Goal: Transaction & Acquisition: Obtain resource

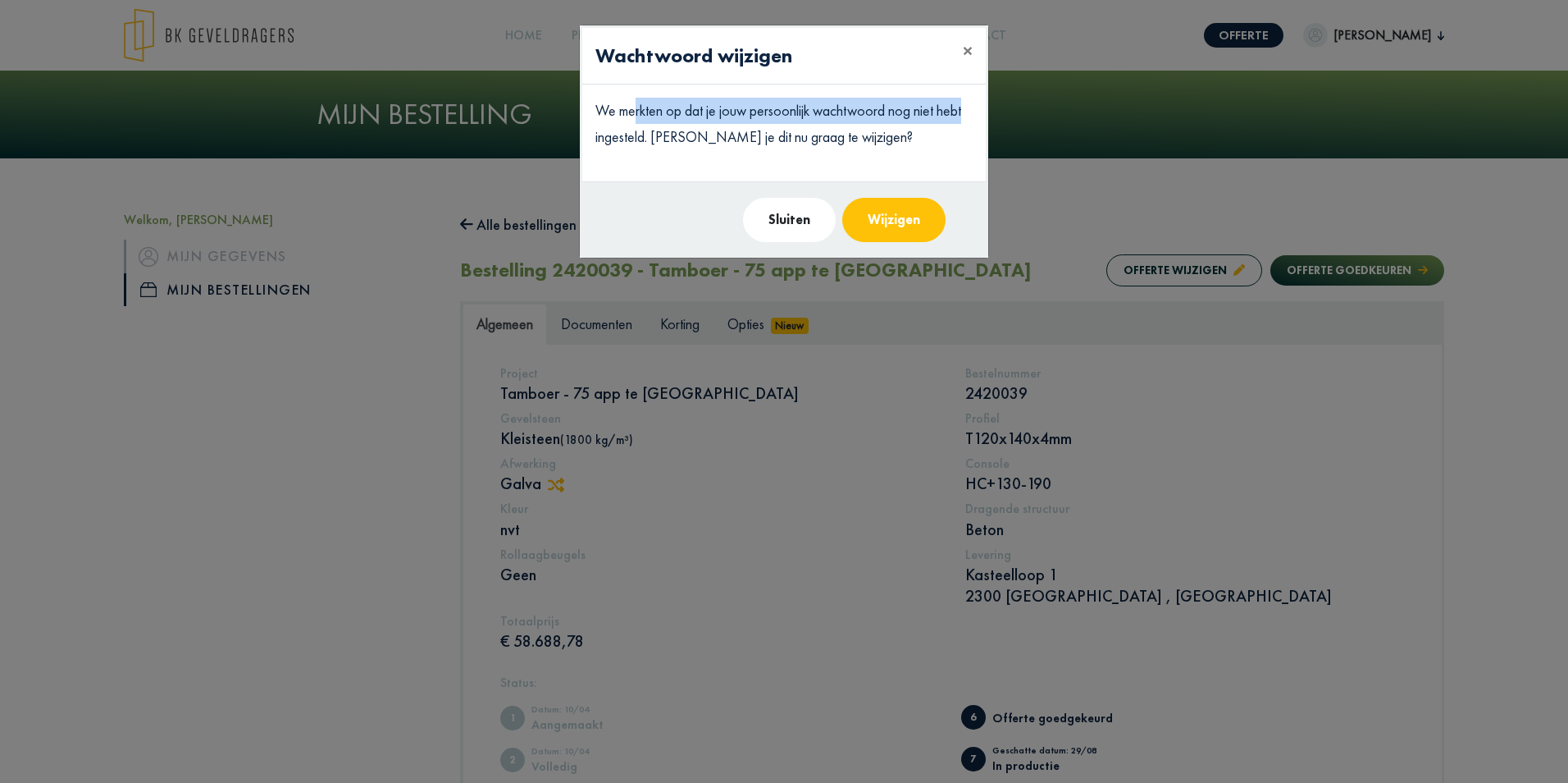
drag, startPoint x: 638, startPoint y: 106, endPoint x: 976, endPoint y: 105, distance: 338.0
click at [976, 105] on div "We merkten op dat je jouw persoonlijk wachtwoord nog niet hebt ingesteld. [PERS…" at bounding box center [784, 133] width 404 height 97
click at [790, 221] on button "Sluiten" at bounding box center [789, 219] width 93 height 44
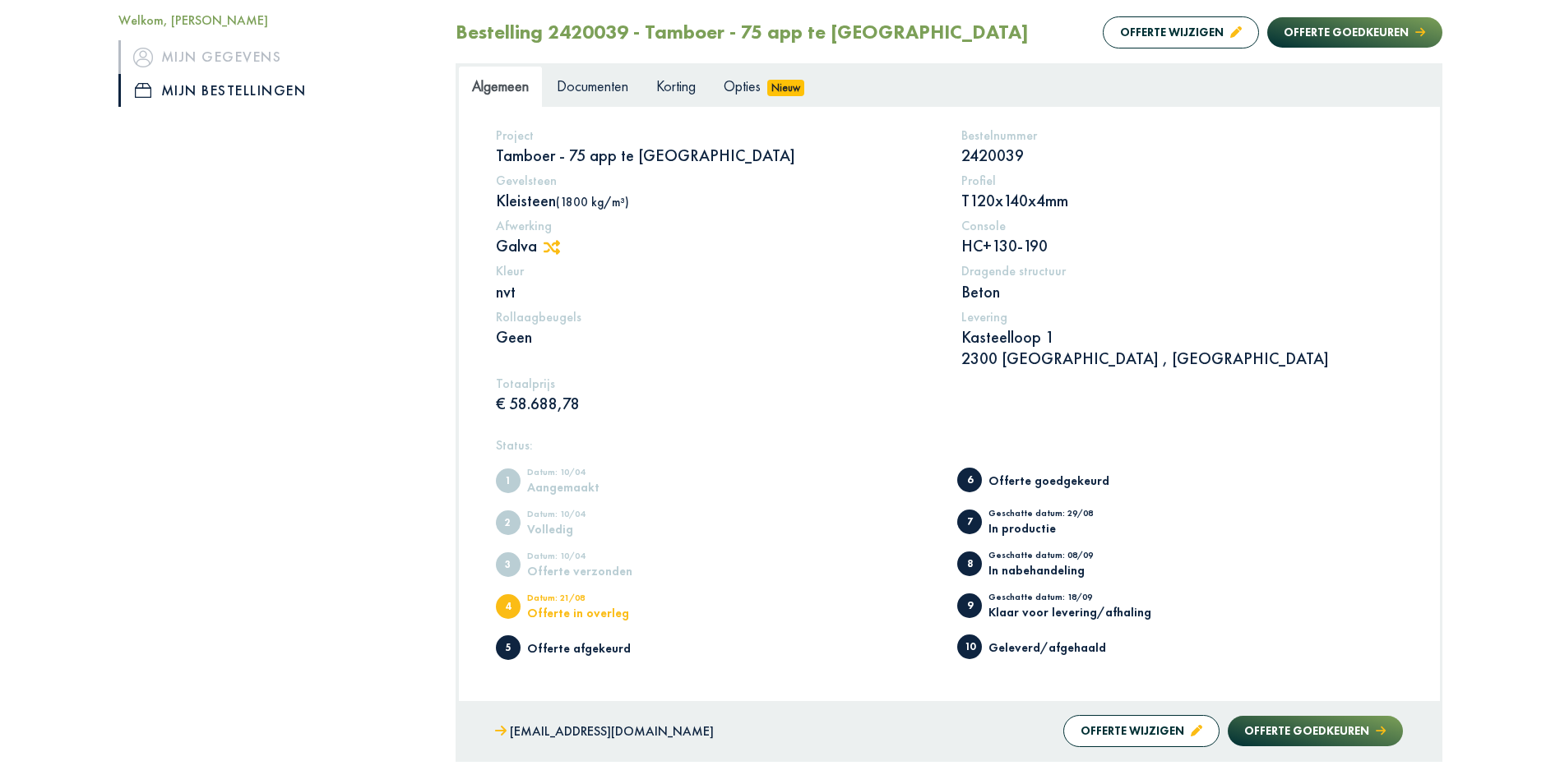
scroll to position [246, 0]
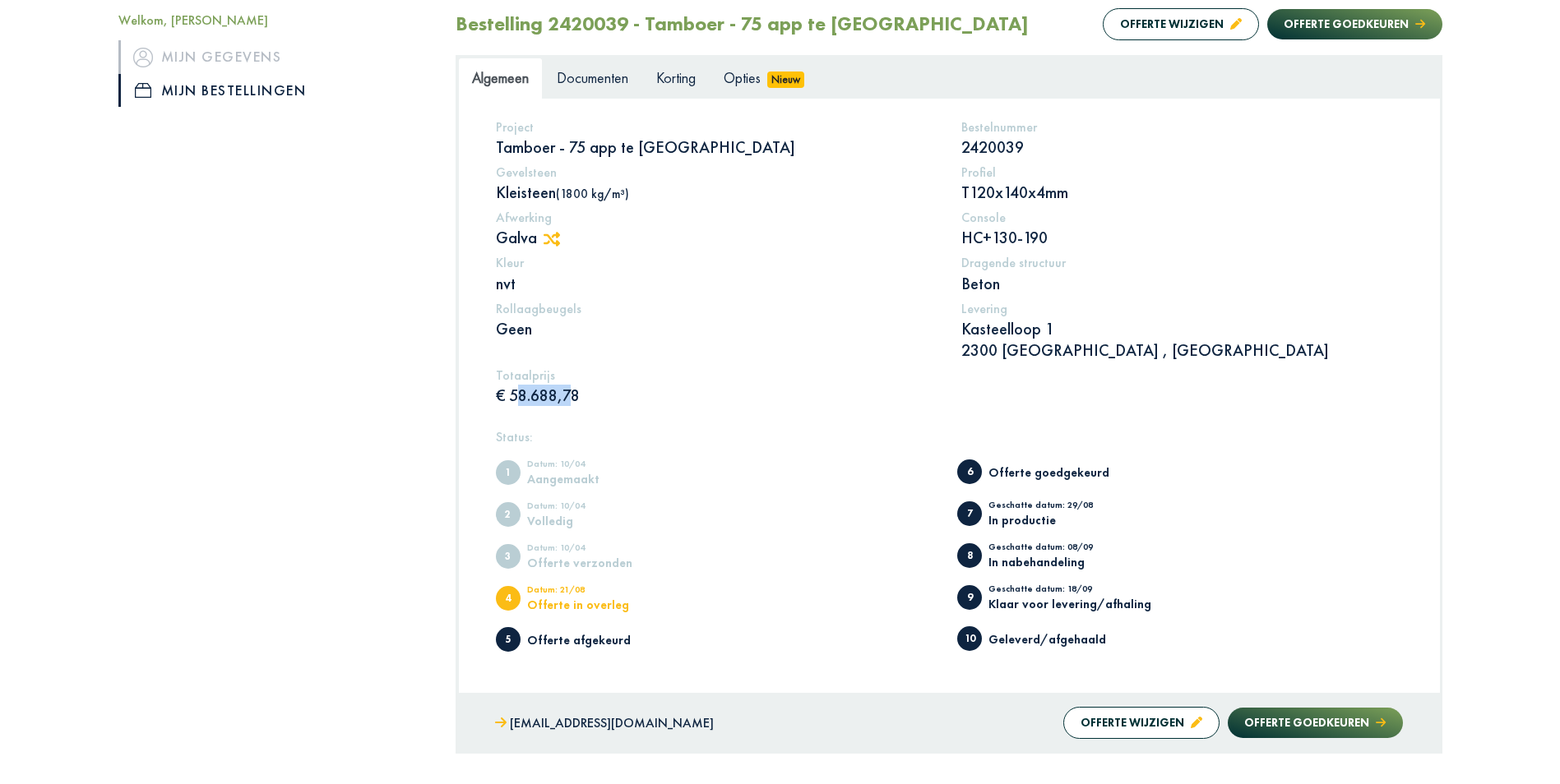
drag, startPoint x: 509, startPoint y: 400, endPoint x: 567, endPoint y: 394, distance: 58.3
click at [567, 394] on p "€ 58.688,78" at bounding box center [716, 395] width 441 height 22
drag, startPoint x: 567, startPoint y: 394, endPoint x: 603, endPoint y: 408, distance: 38.6
click at [603, 408] on div "Project Tamboer - 75 app te Turnhout Bestelnummer 2420039 Gevelsteen Kleisteen …" at bounding box center [950, 266] width 932 height 294
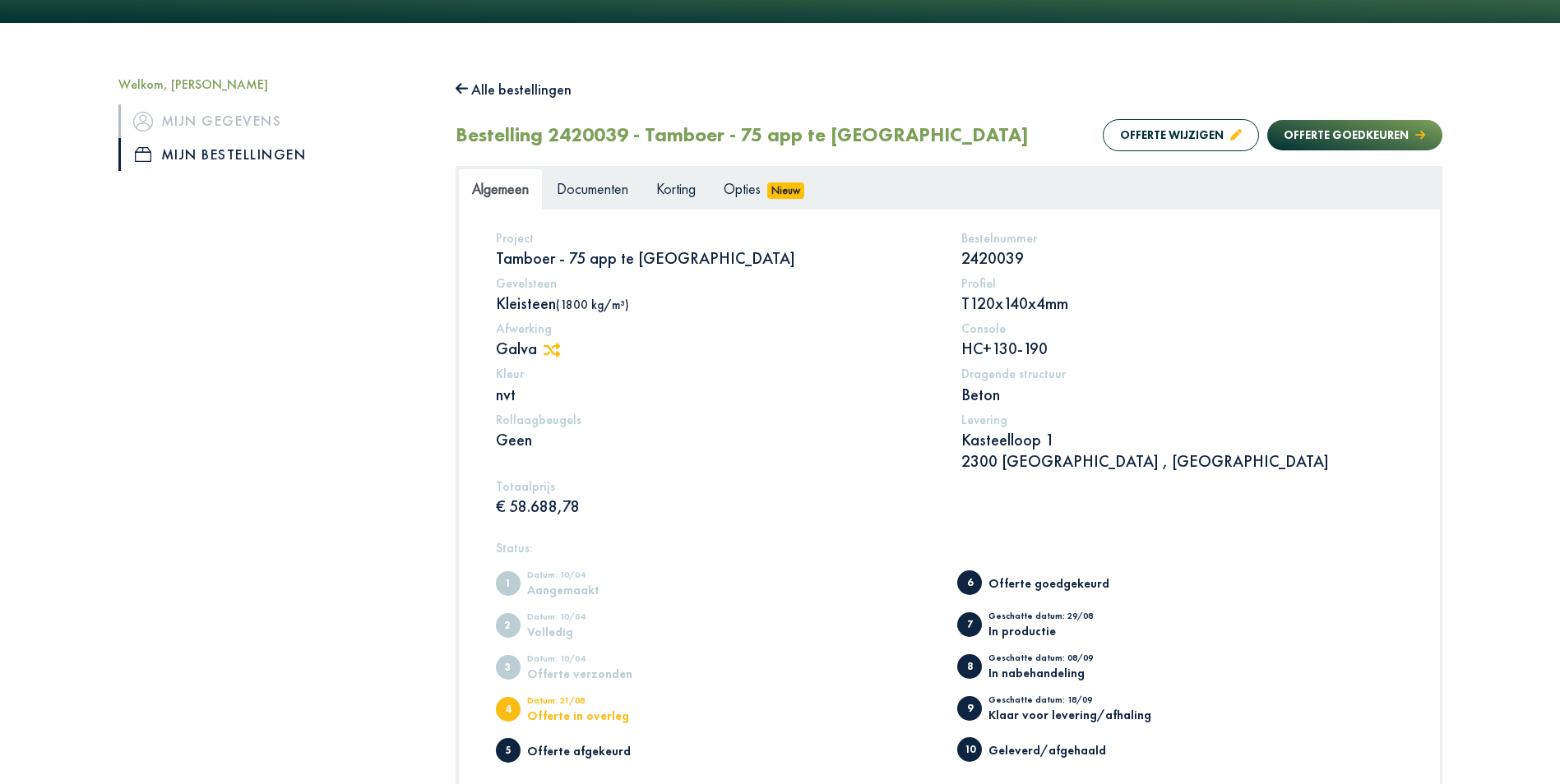
scroll to position [0, 0]
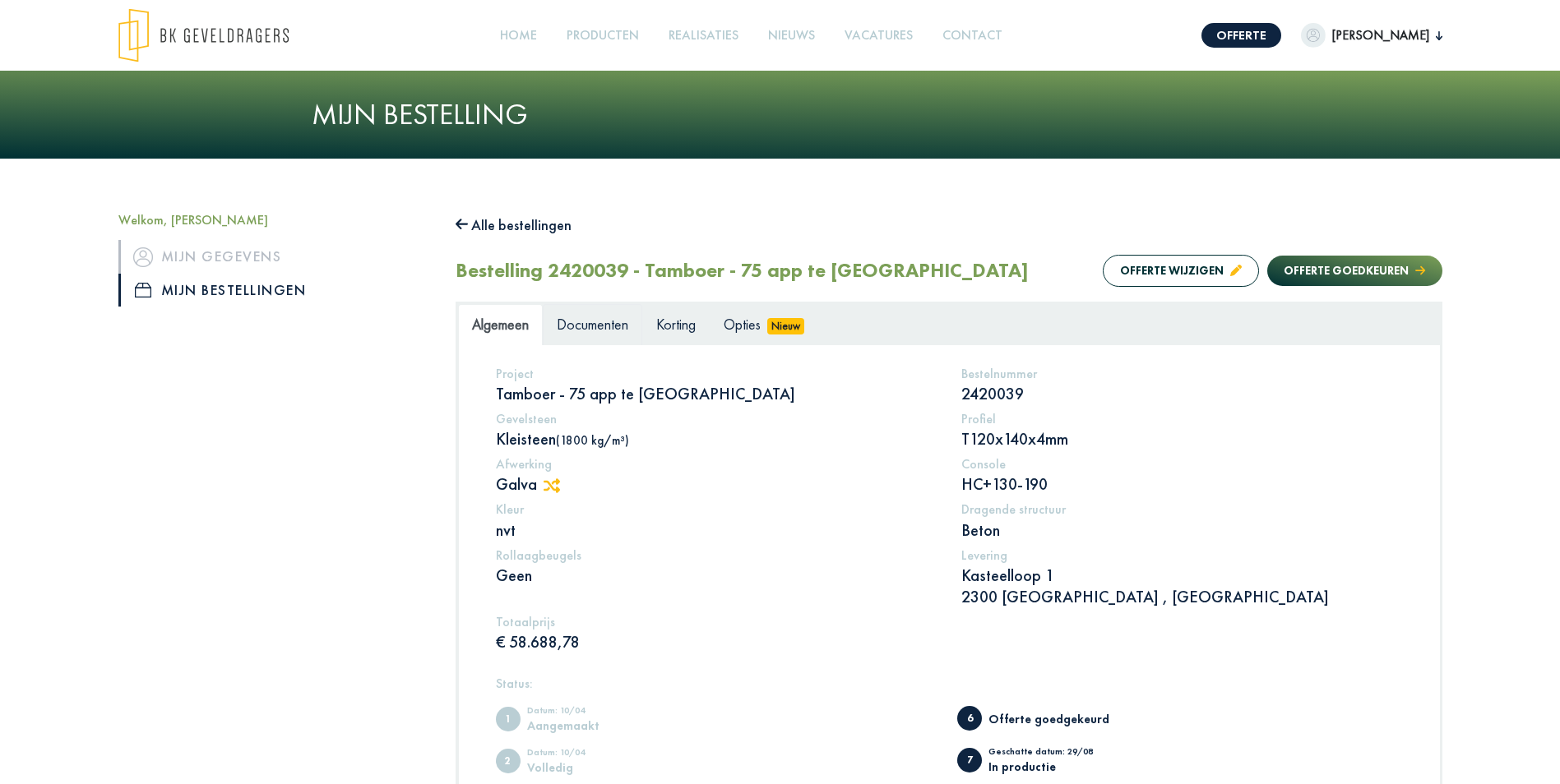
click at [616, 333] on span "Documenten" at bounding box center [593, 323] width 71 height 19
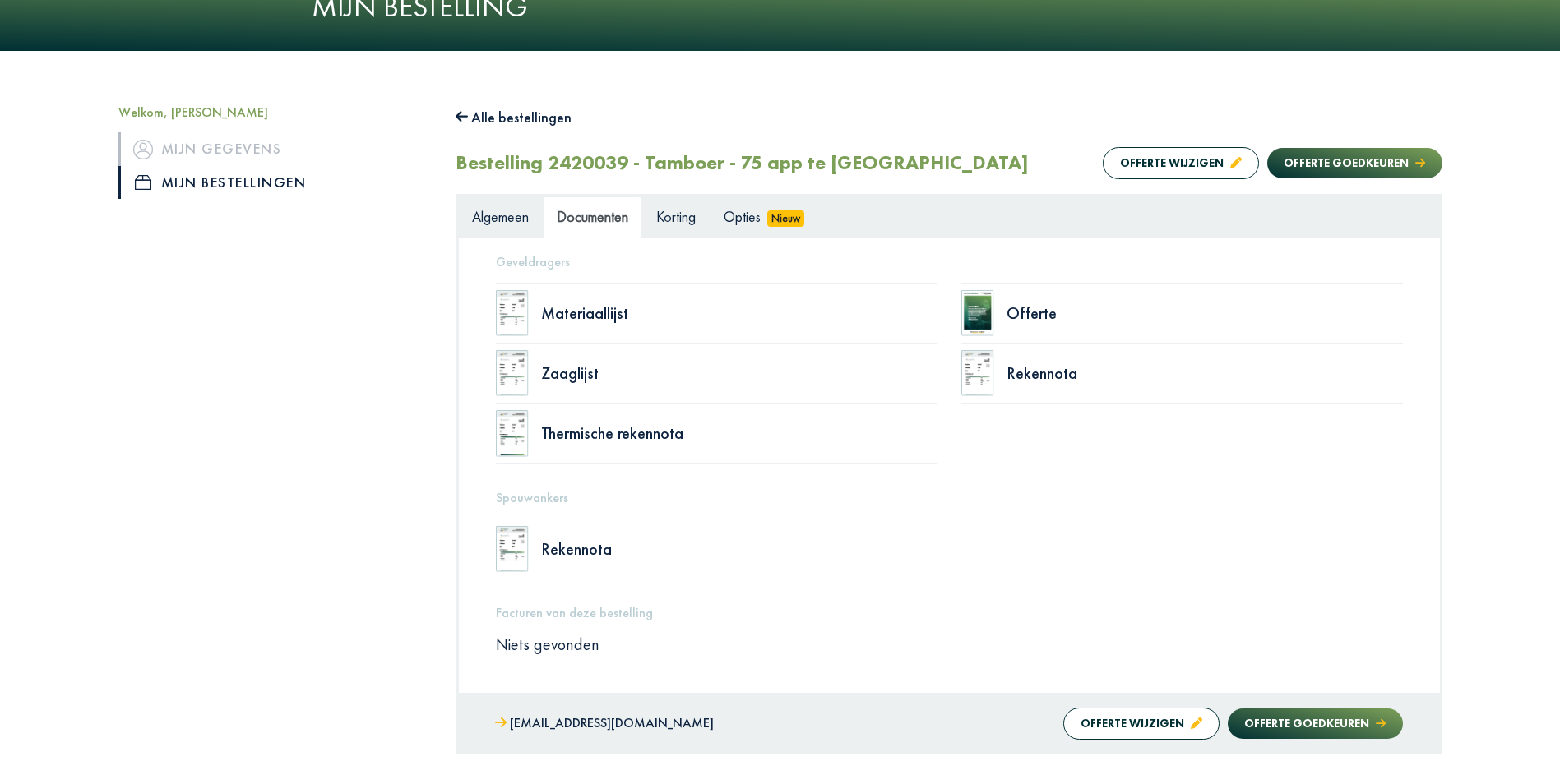
scroll to position [82, 0]
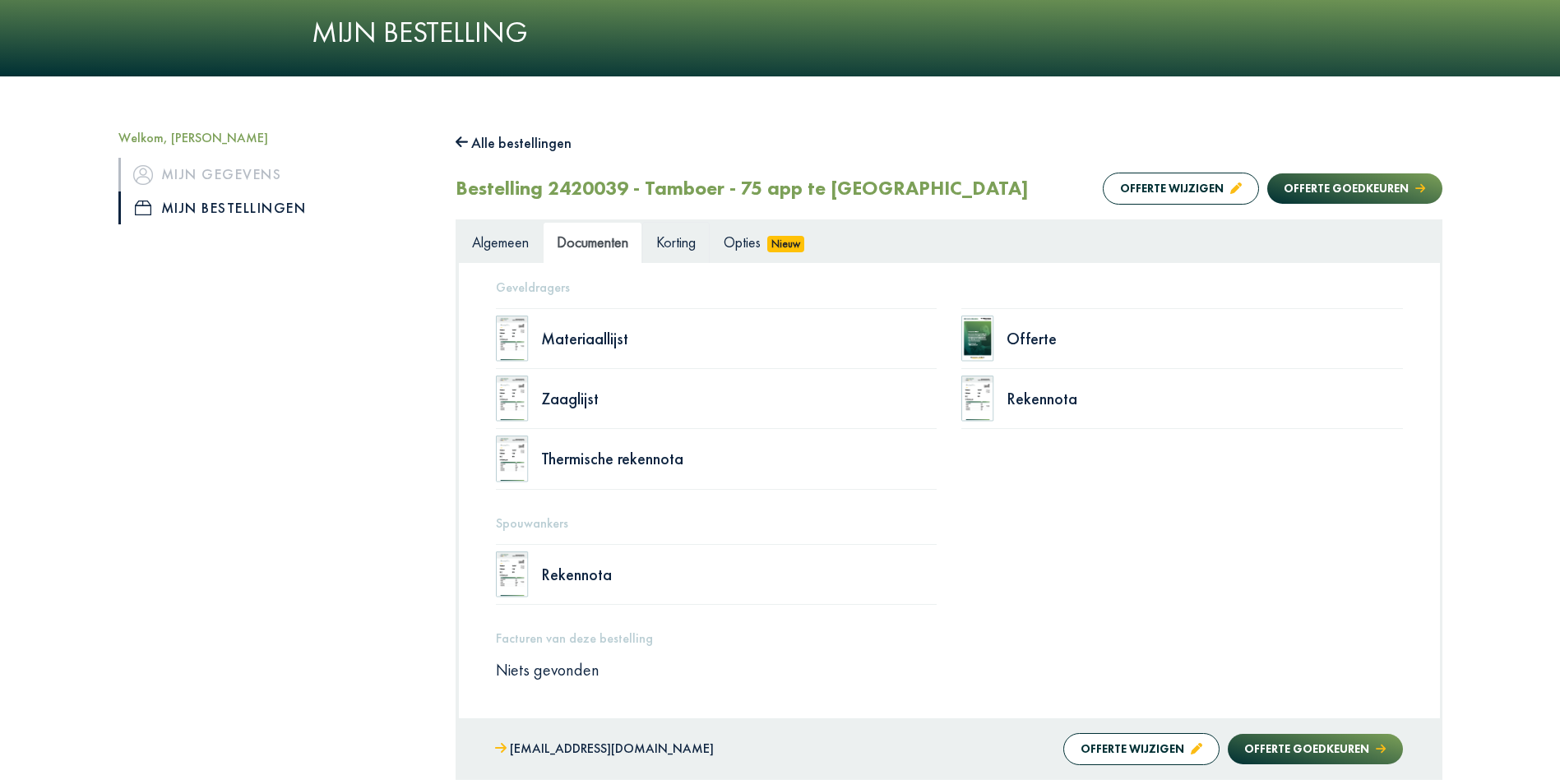
click at [685, 231] on link "Korting" at bounding box center [676, 242] width 67 height 42
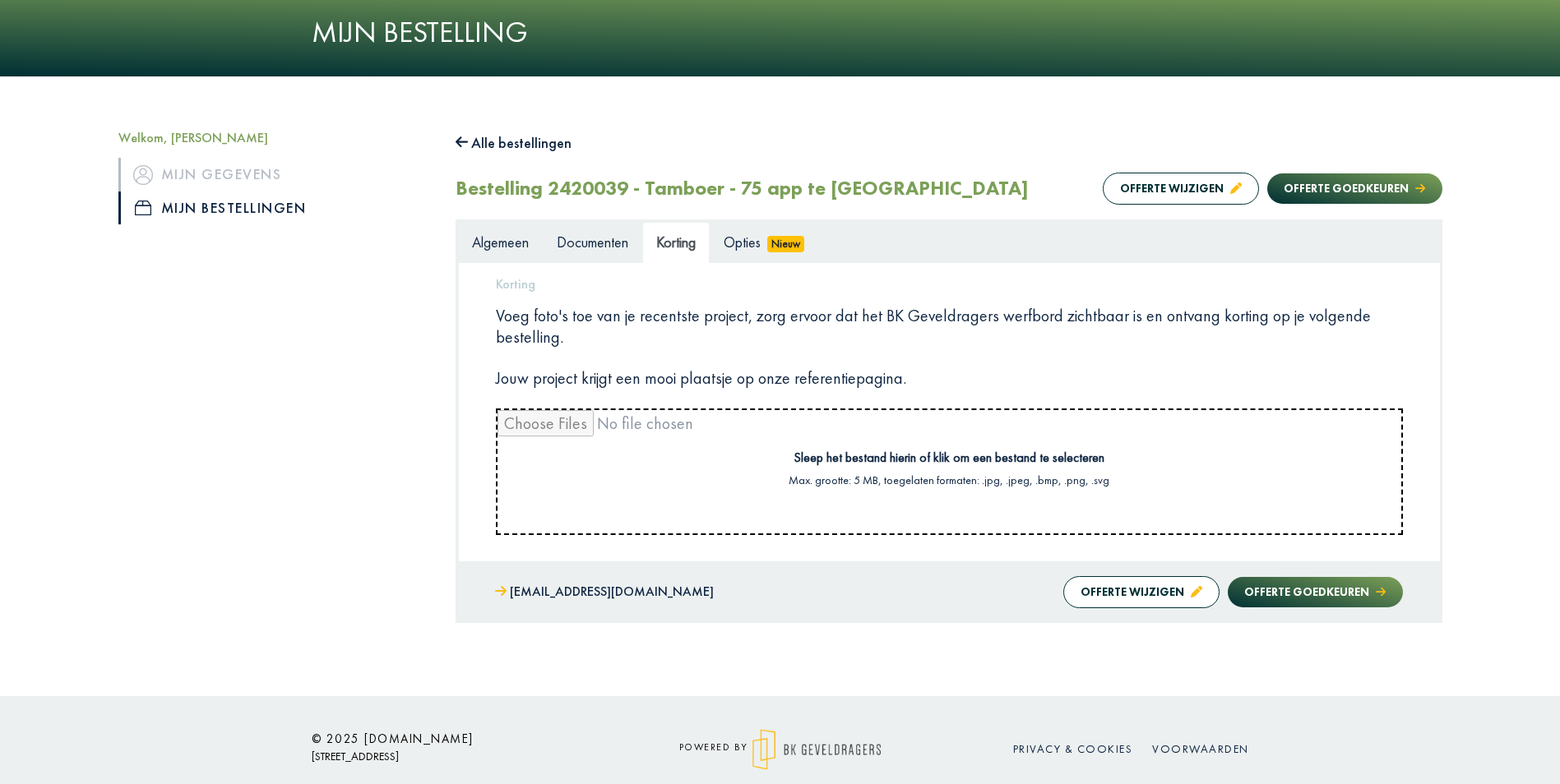
drag, startPoint x: 567, startPoint y: 319, endPoint x: 1392, endPoint y: 334, distance: 825.1
click at [1392, 334] on p "Voeg foto's toe van je recentste project, zorg ervoor dat het BK Geveldragers w…" at bounding box center [949, 325] width 907 height 43
click at [1168, 355] on div "Korting Voeg foto's toe van je recentste project, zorg ervoor dat het BK Geveld…" at bounding box center [949, 402] width 907 height 265
click at [738, 229] on link "Opties Nieuw" at bounding box center [764, 242] width 110 height 42
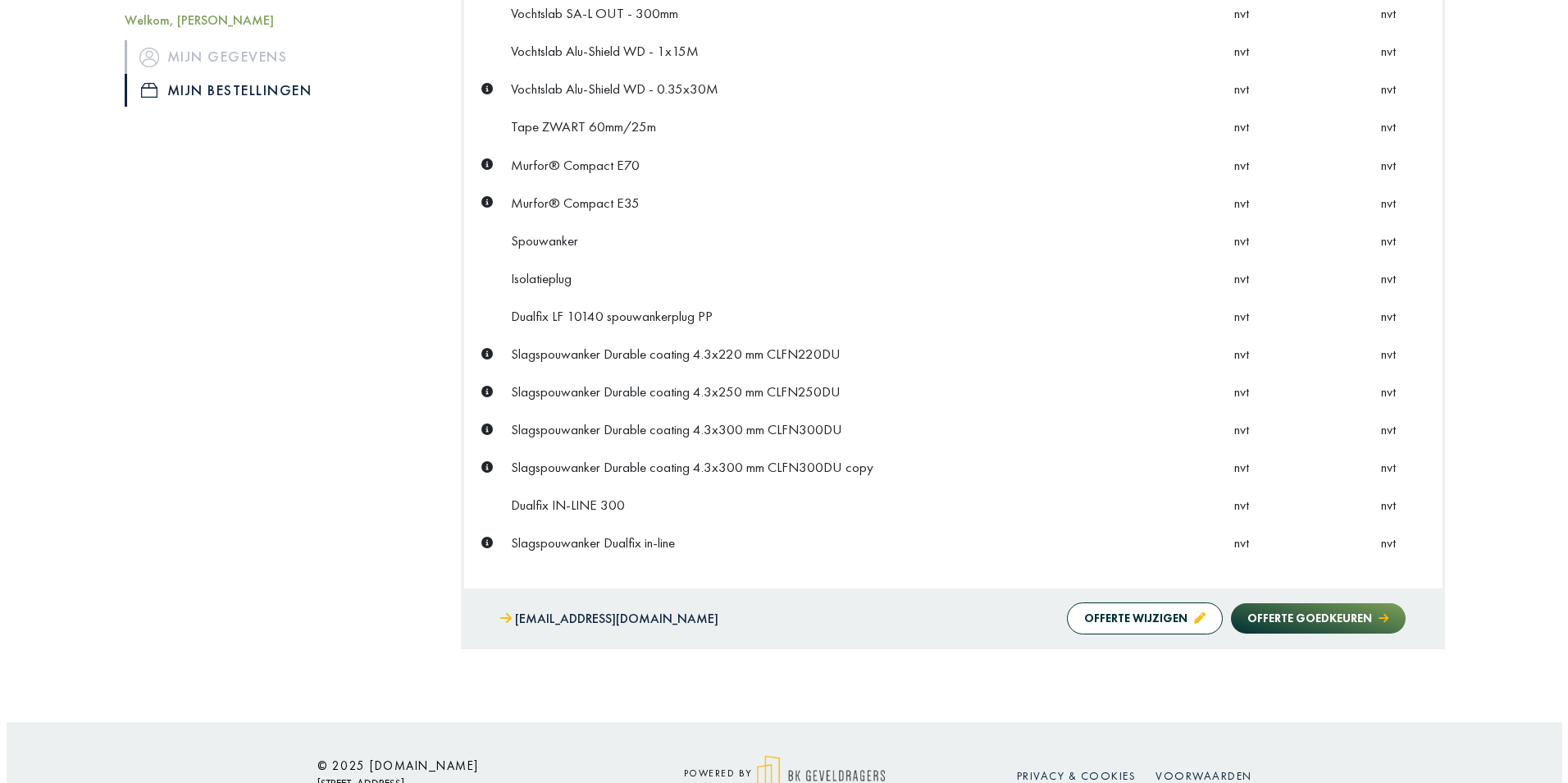
scroll to position [0, 0]
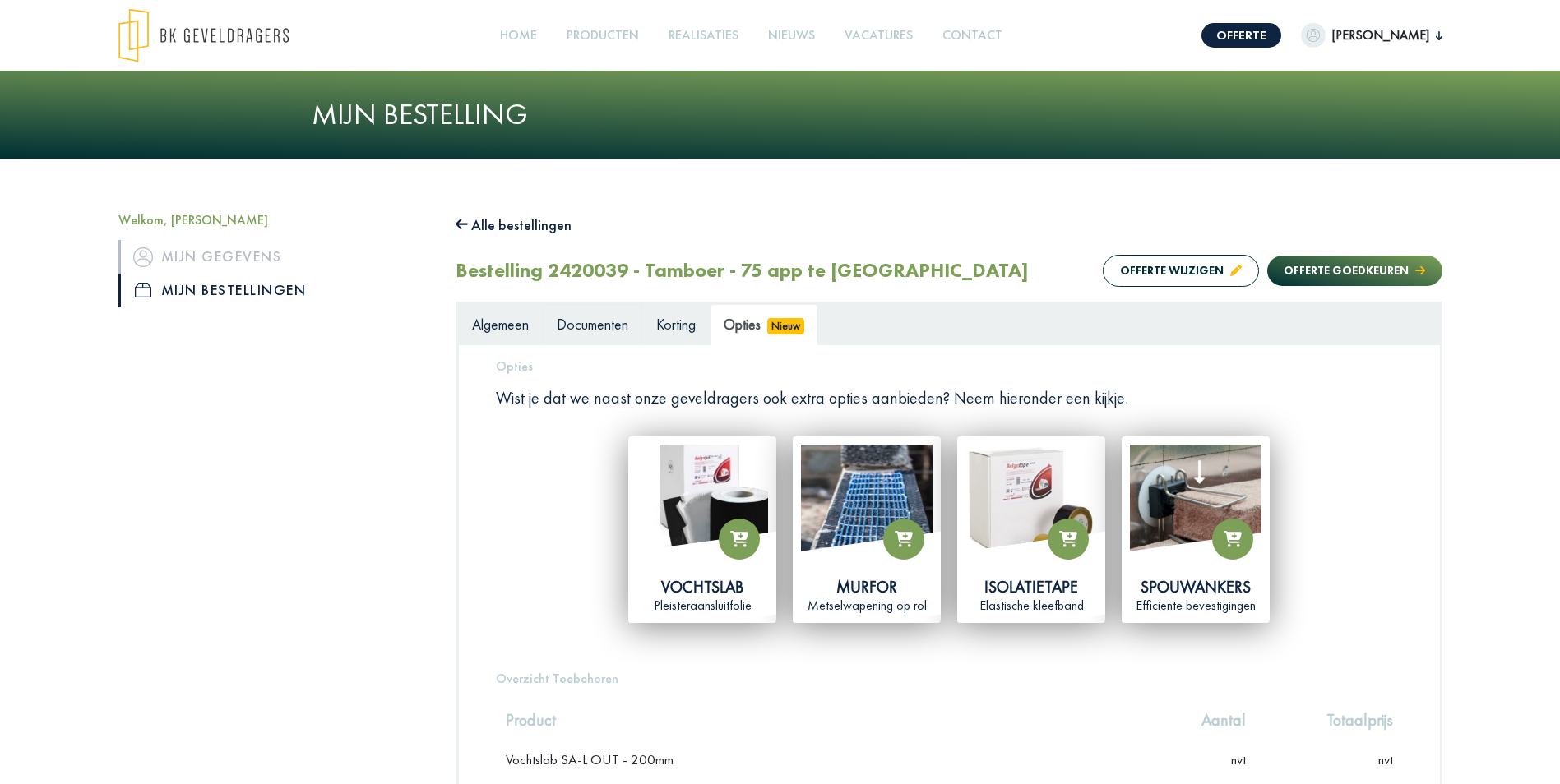
click at [572, 323] on span "Documenten" at bounding box center [593, 323] width 71 height 19
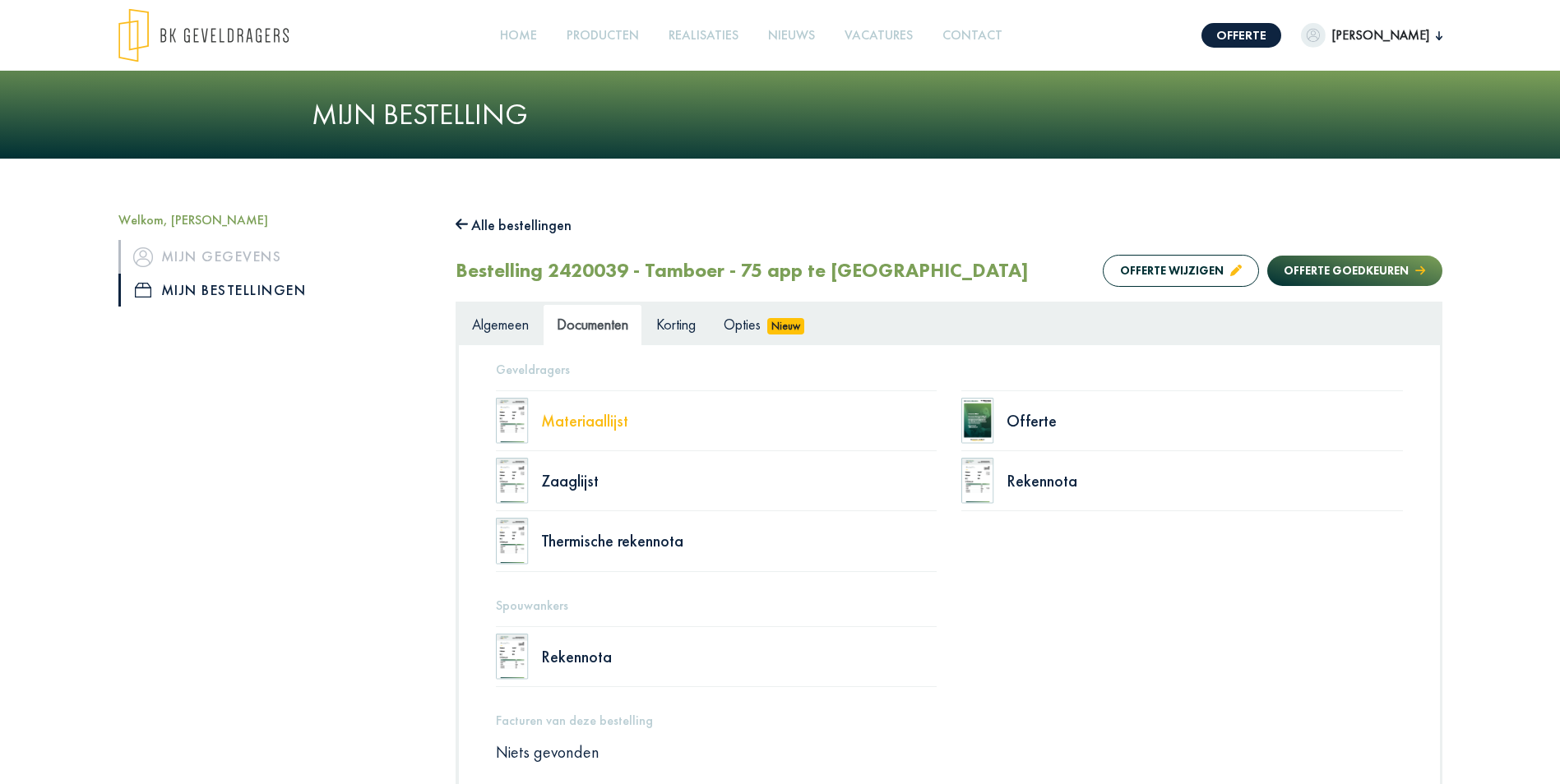
click at [586, 426] on div "Materiaallijst" at bounding box center [739, 420] width 397 height 17
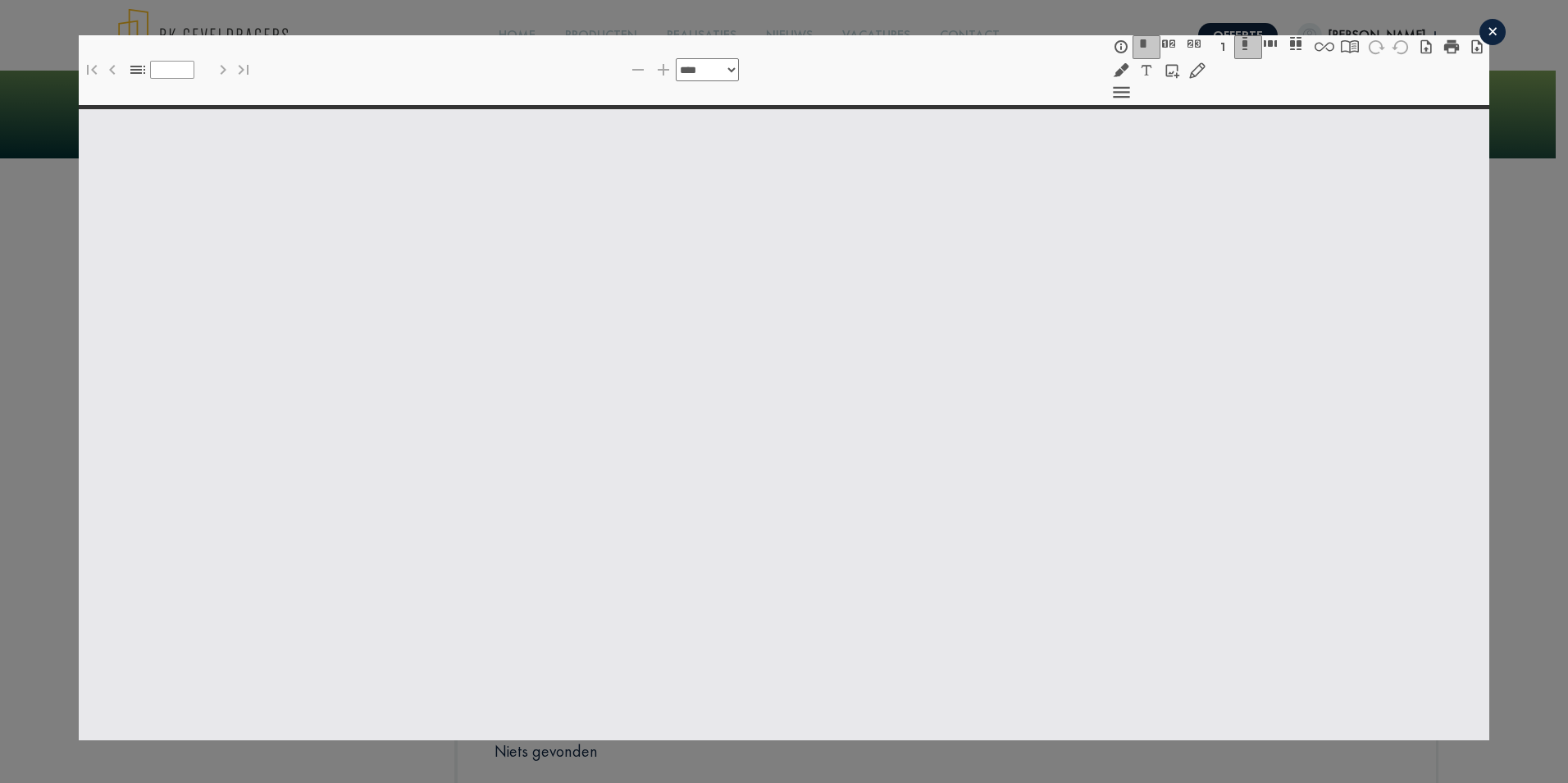
select select "******"
type input "*"
select select "****"
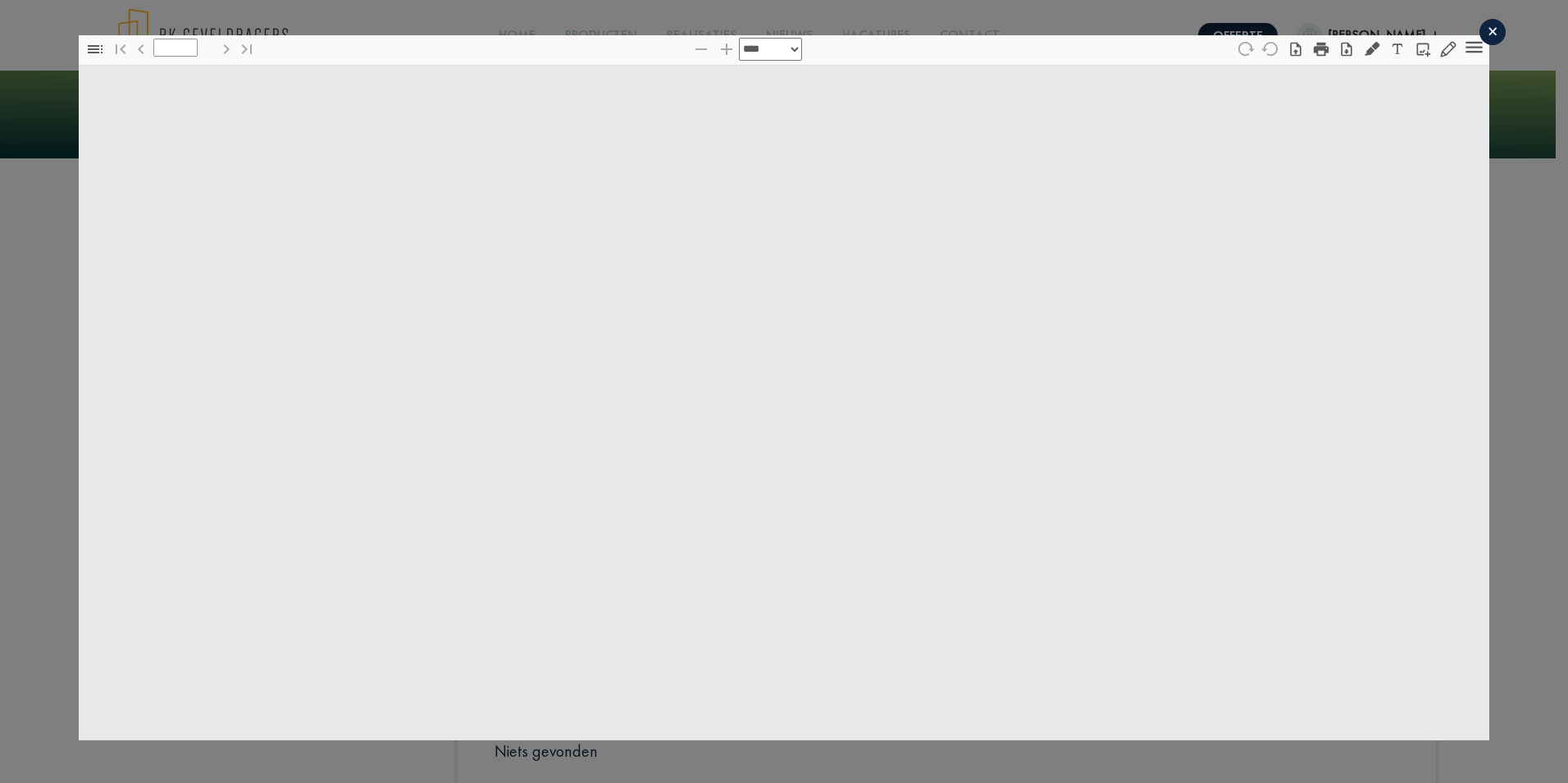
type input "*"
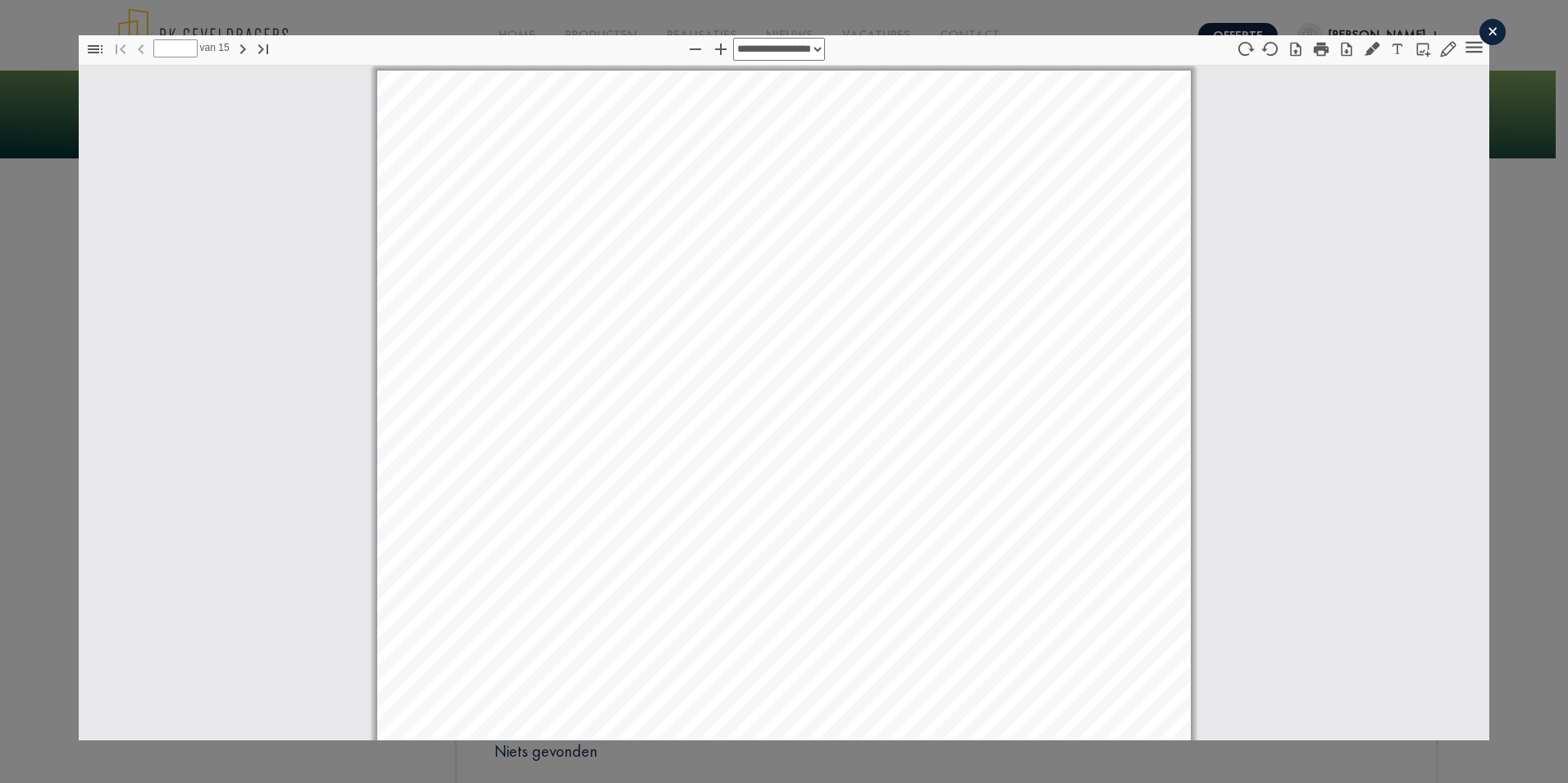
scroll to position [8, 0]
select select "****"
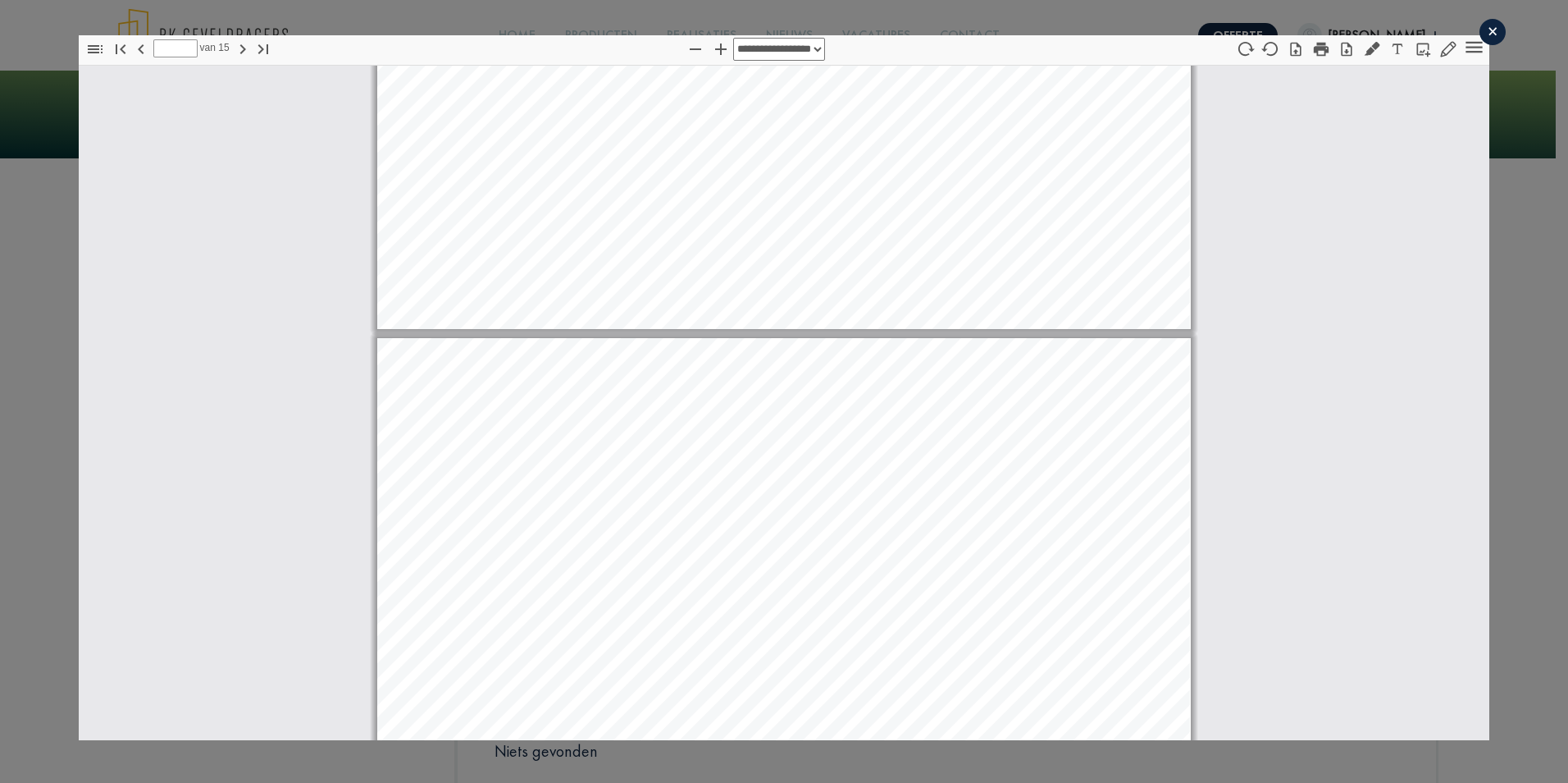
scroll to position [993, 0]
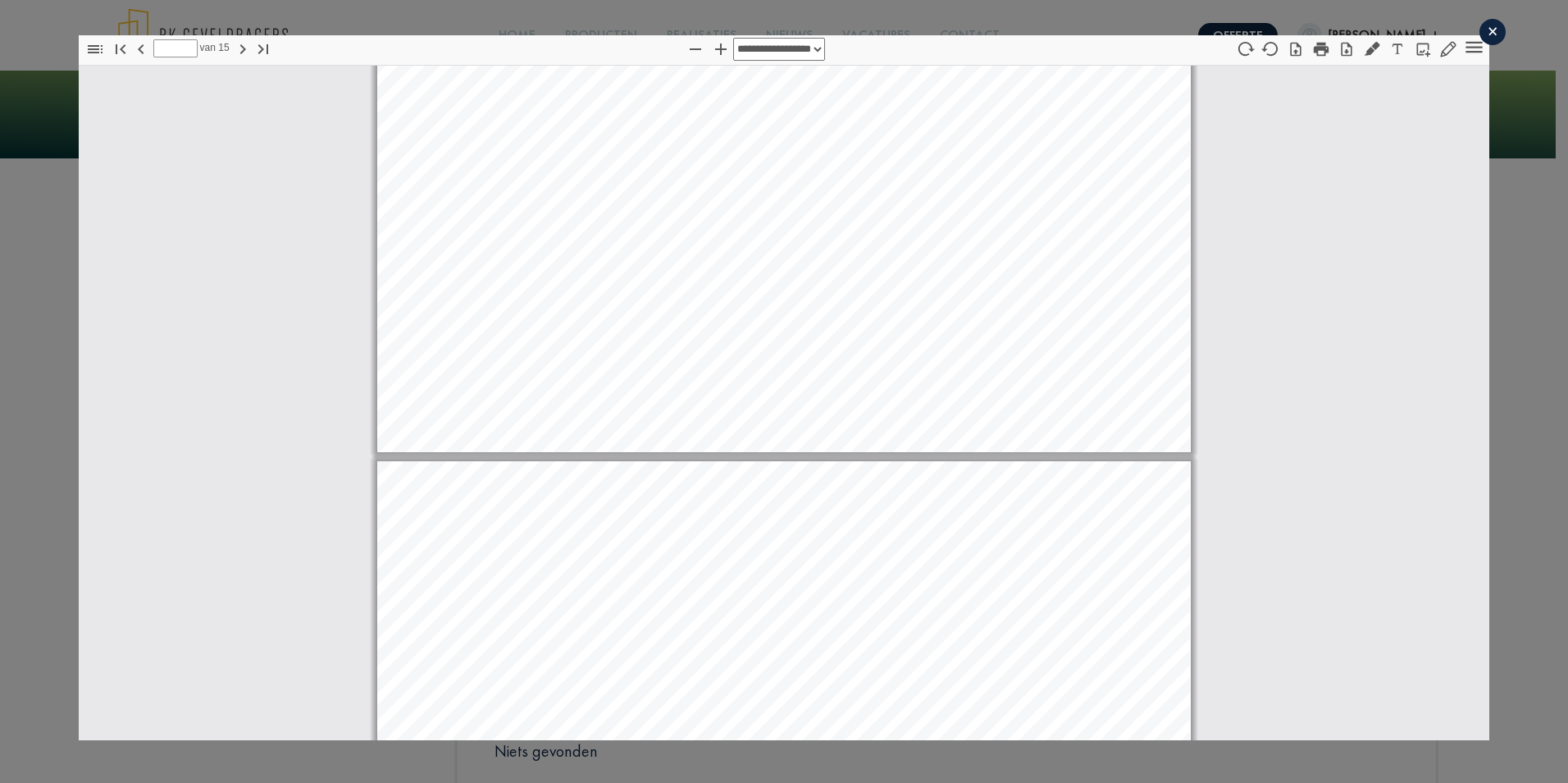
type input "*"
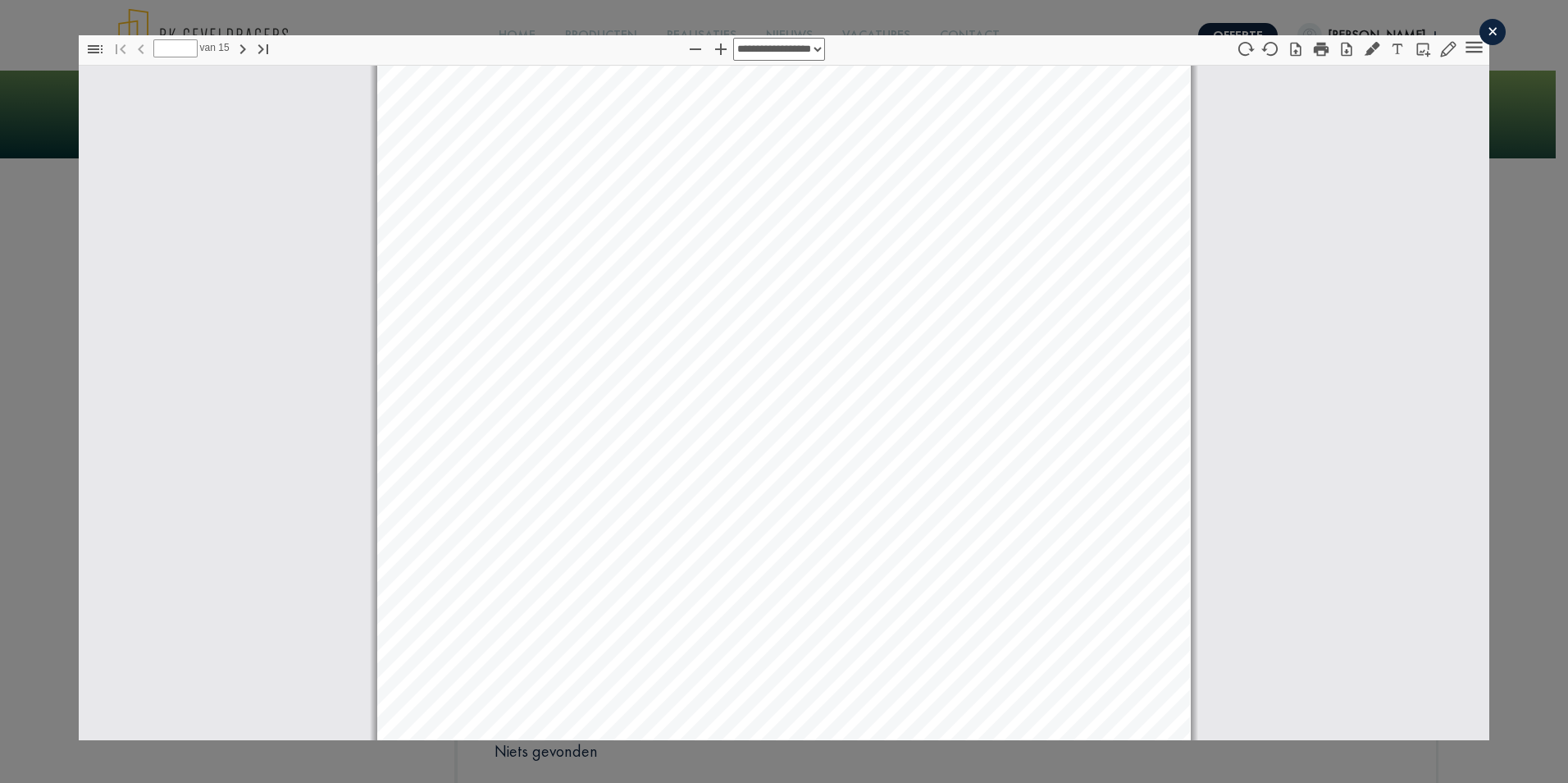
scroll to position [0, 0]
click at [1315, 55] on icon "button" at bounding box center [1321, 49] width 18 height 18
click at [1480, 25] on div "×" at bounding box center [1492, 32] width 27 height 27
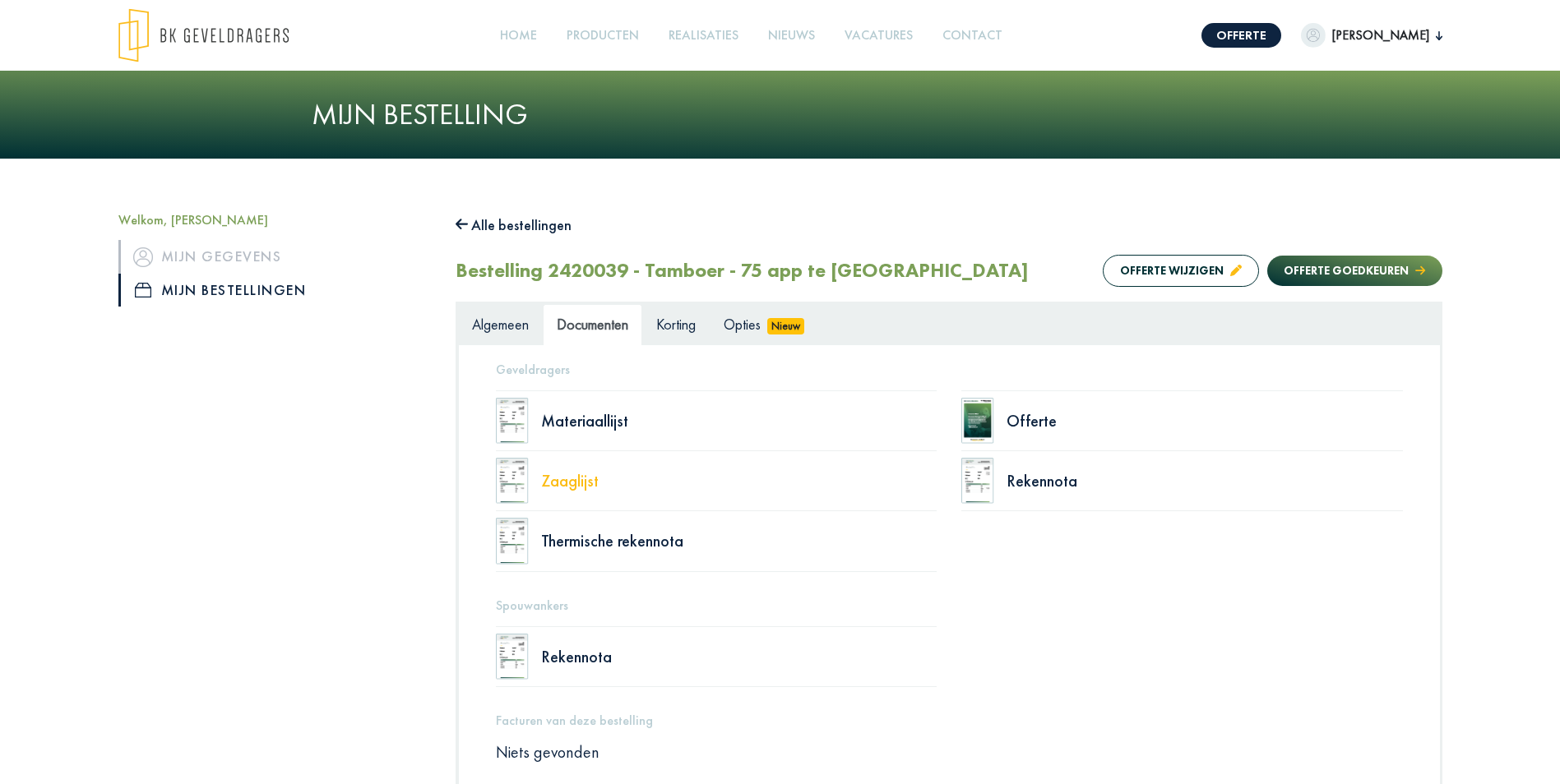
click at [582, 479] on div "Zaaglijst" at bounding box center [739, 480] width 397 height 17
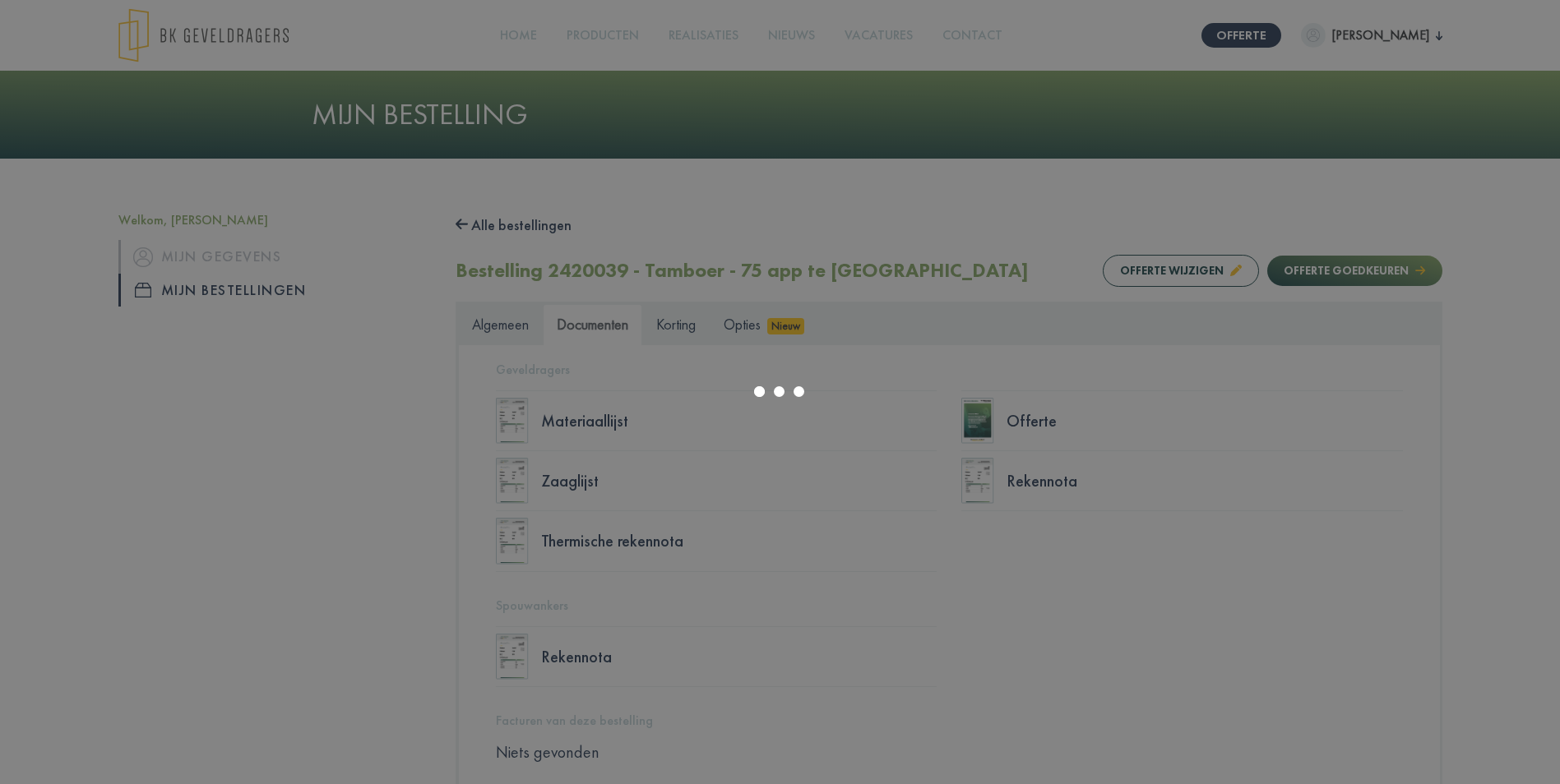
select select "******"
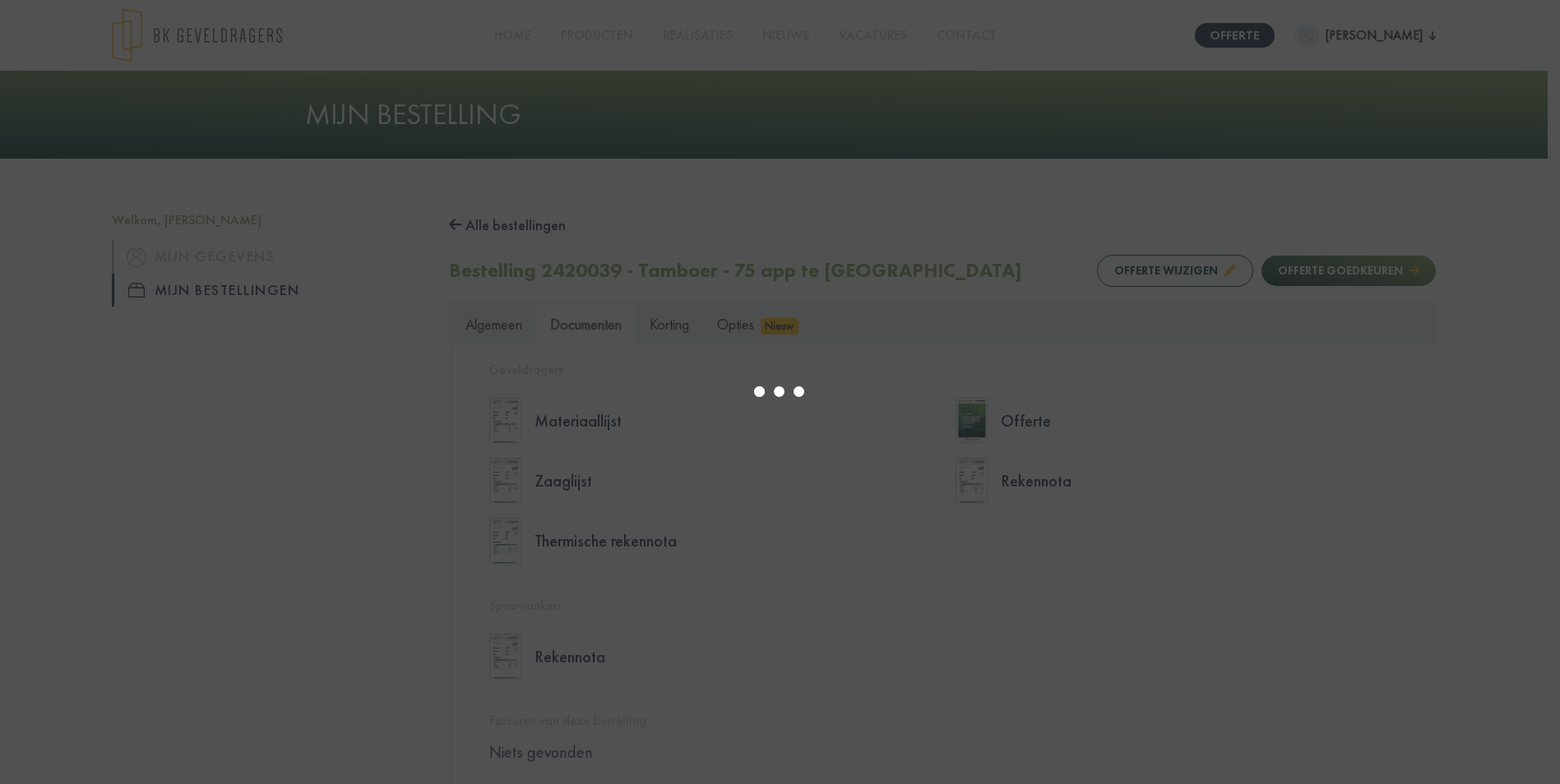
type input "*"
select select "****"
type input "*"
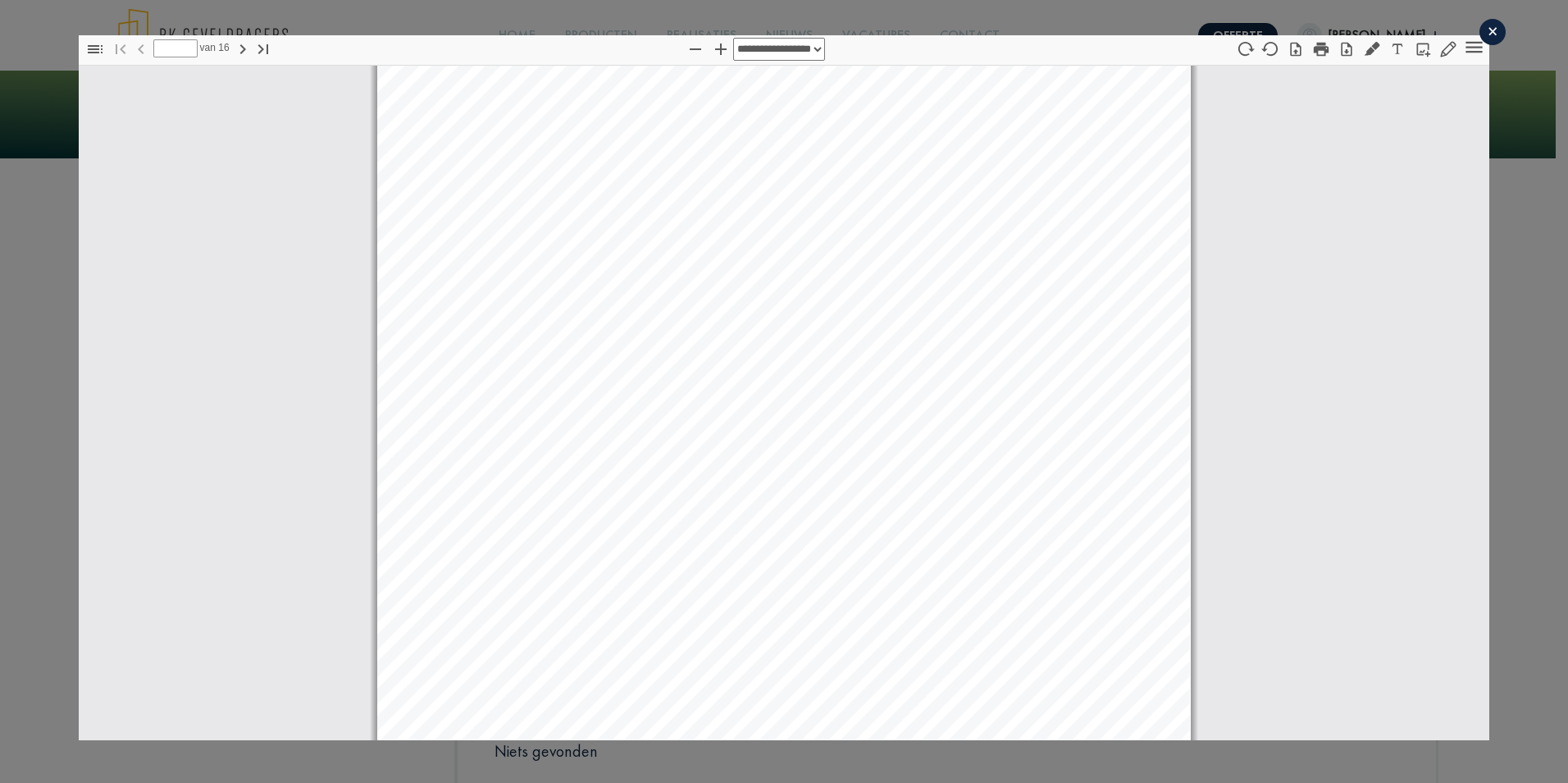
select select "****"
click at [1312, 51] on icon "button" at bounding box center [1321, 49] width 18 height 18
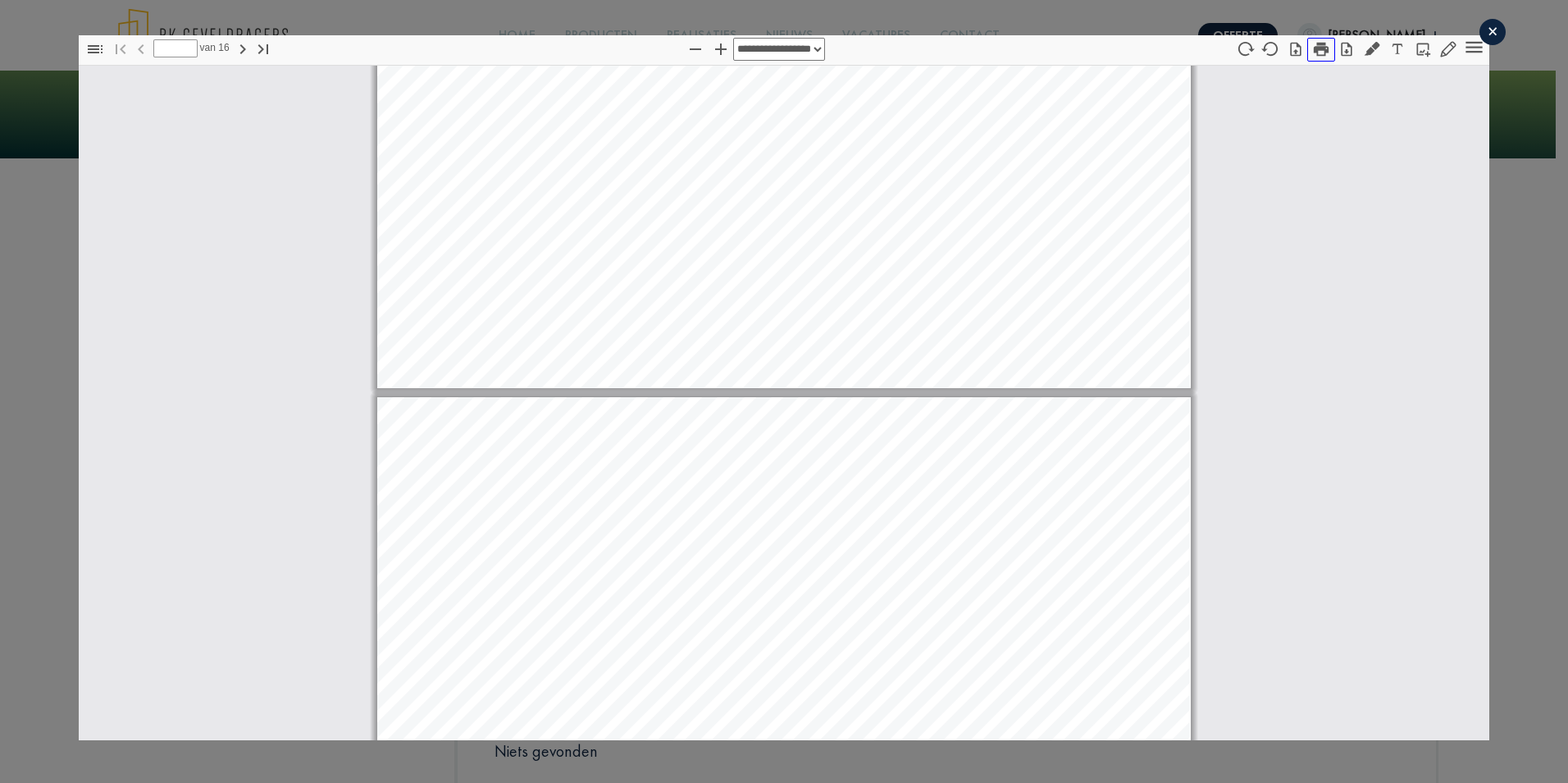
type input "*"
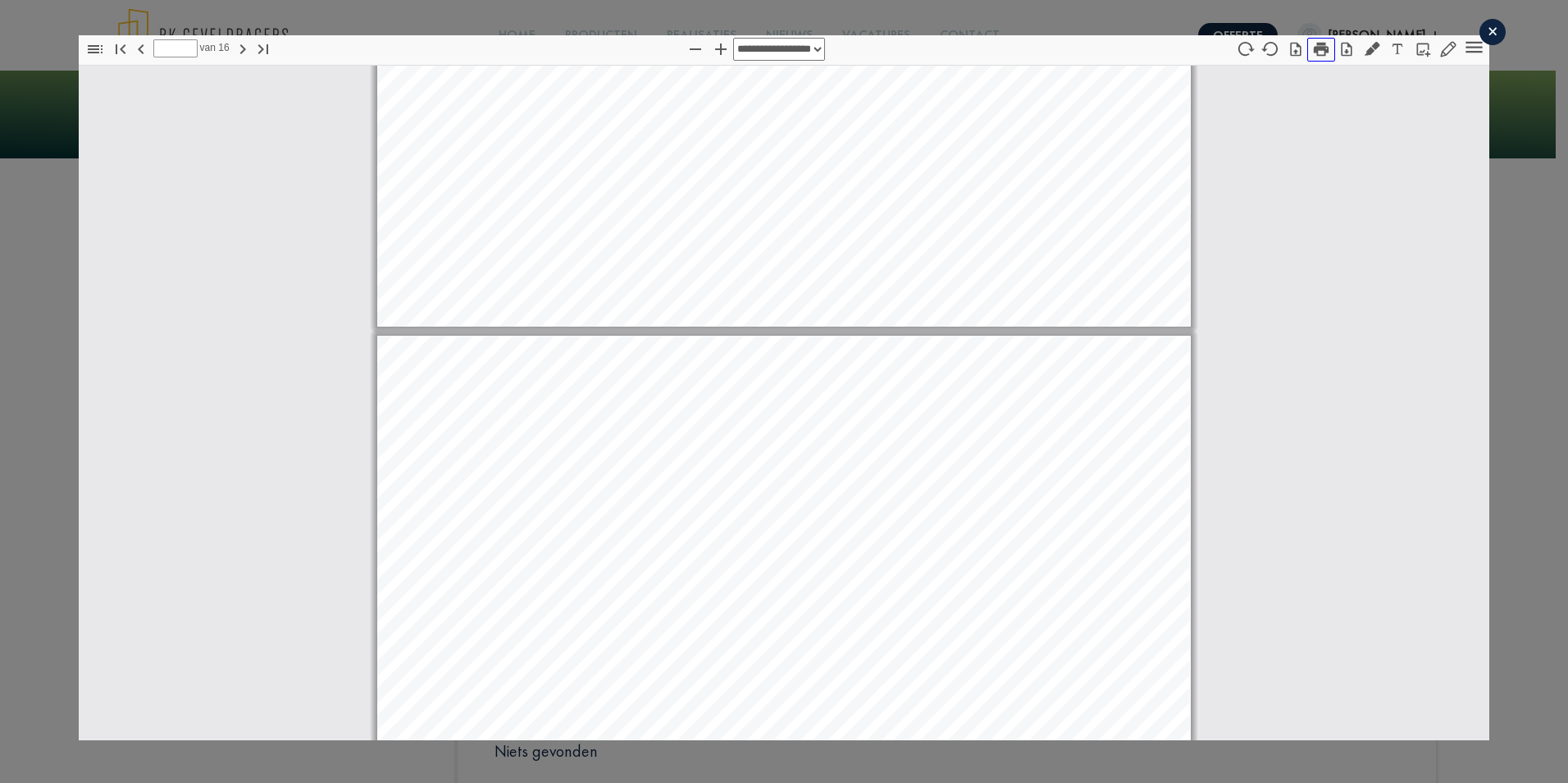
scroll to position [902, 0]
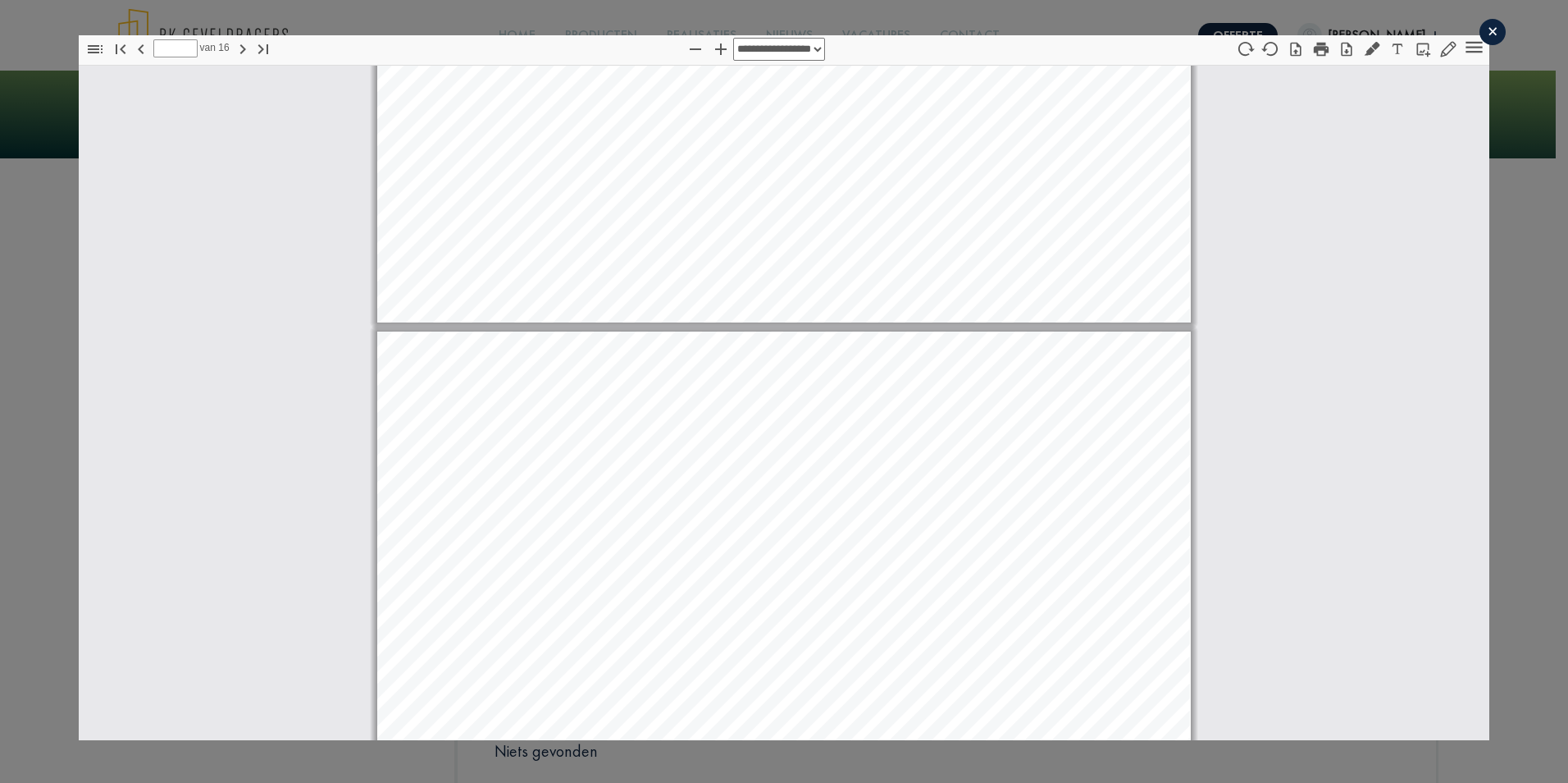
click at [1479, 39] on div "×" at bounding box center [1492, 32] width 27 height 27
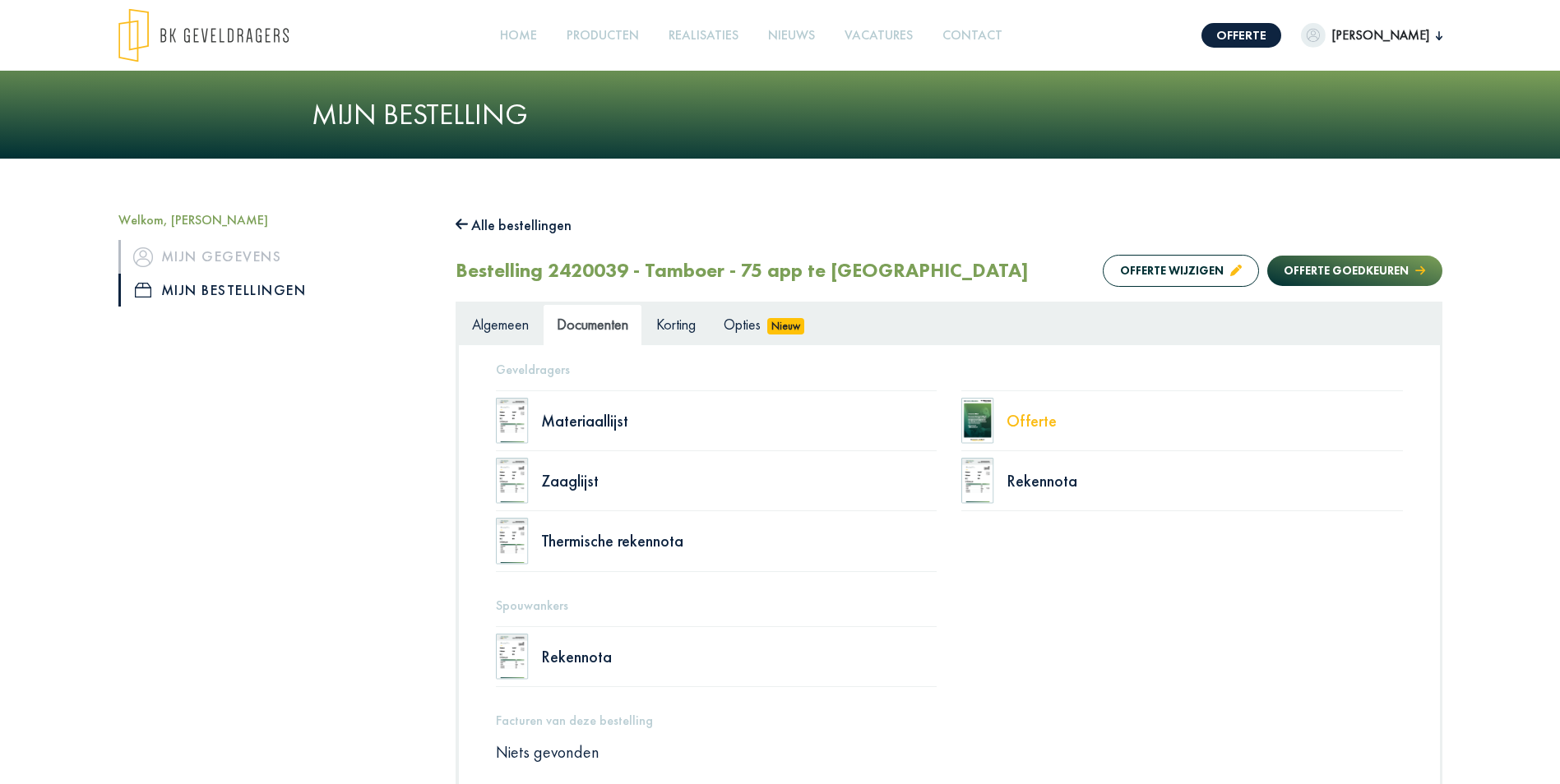
click at [1035, 419] on div "Offerte" at bounding box center [1204, 420] width 397 height 17
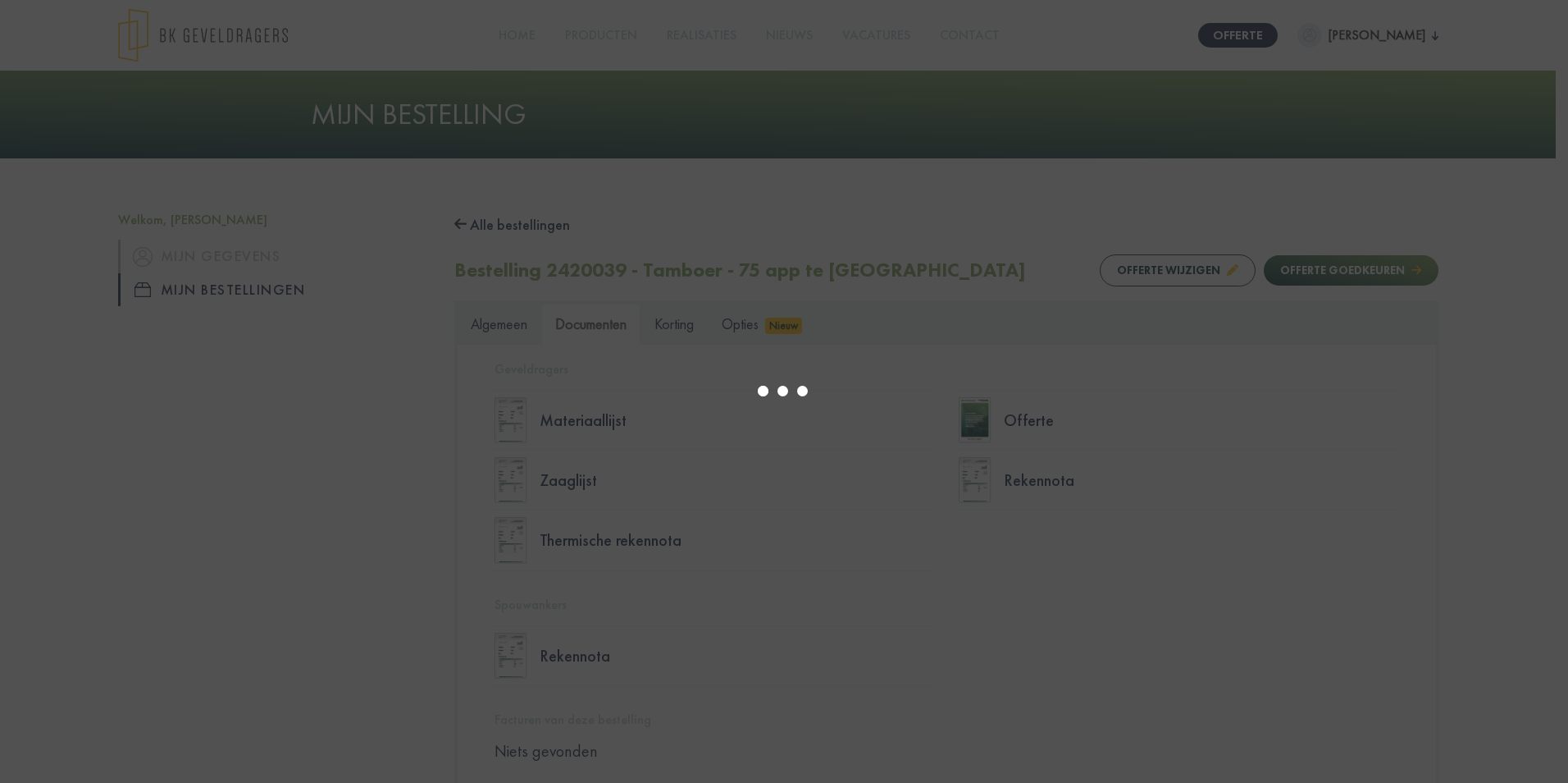
scroll to position [8, 0]
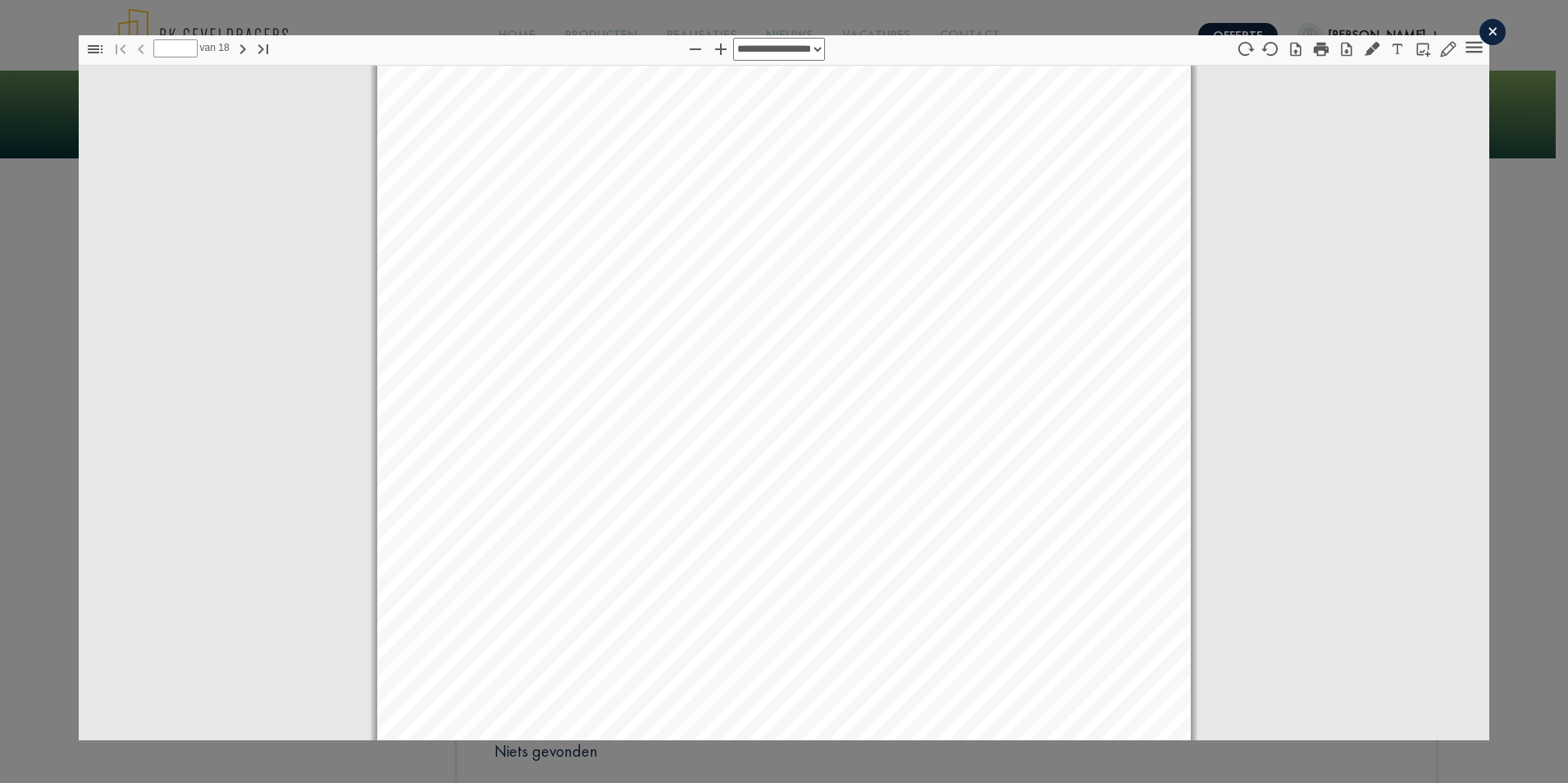
select select "****"
type input "*"
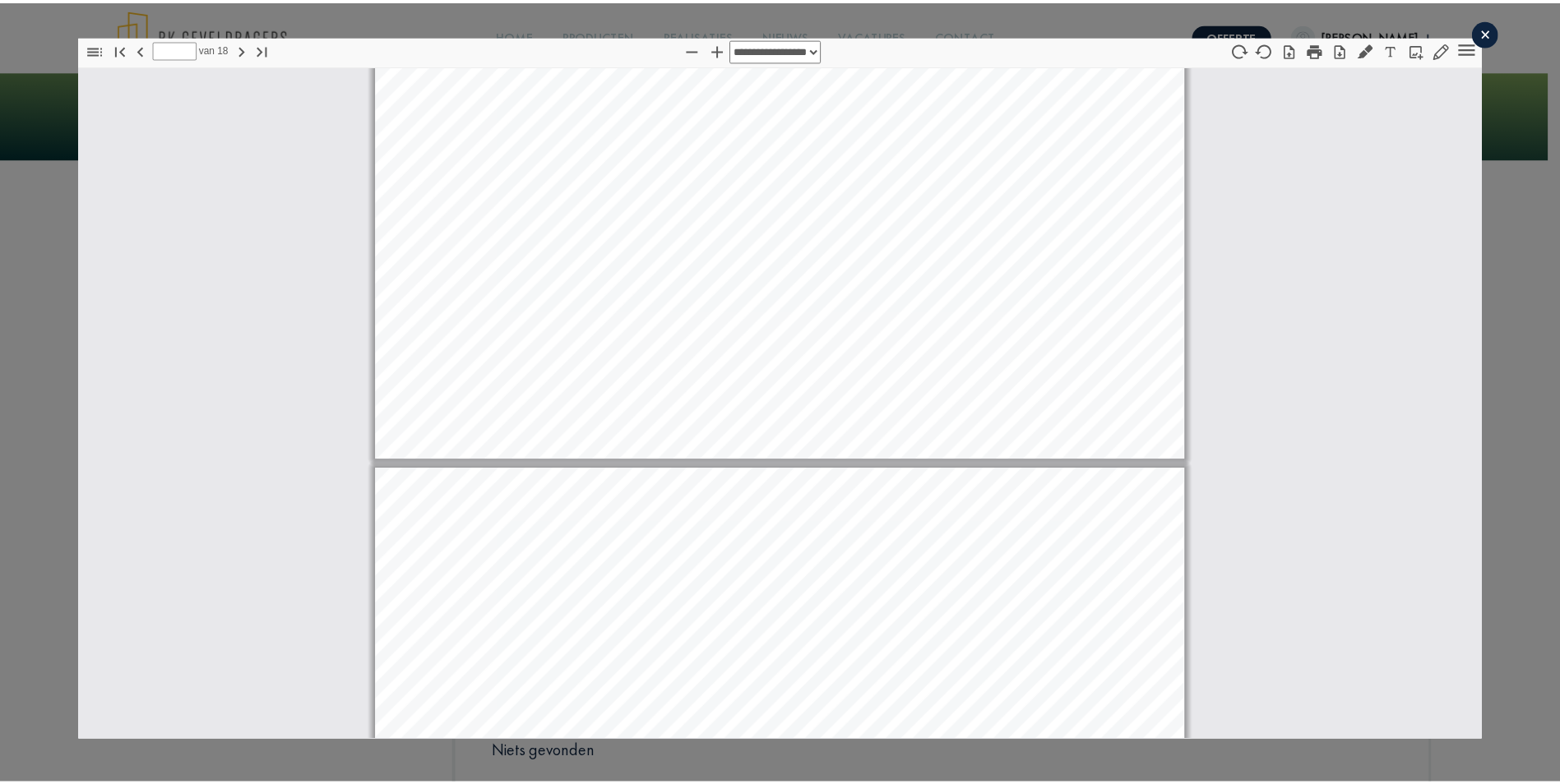
scroll to position [10056, 0]
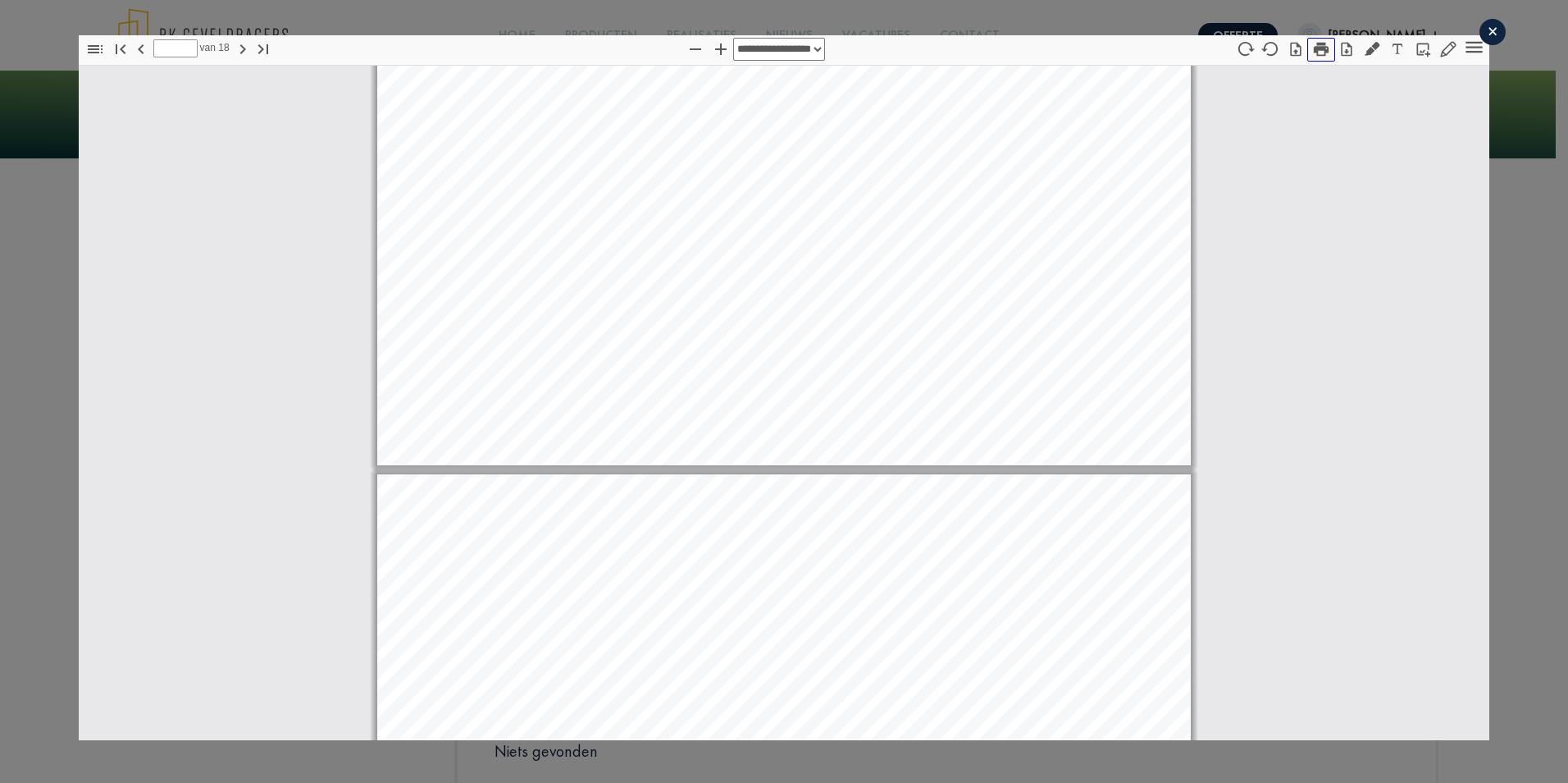
click at [1313, 50] on icon "button" at bounding box center [1320, 49] width 15 height 14
click at [1479, 31] on div "×" at bounding box center [1492, 32] width 27 height 27
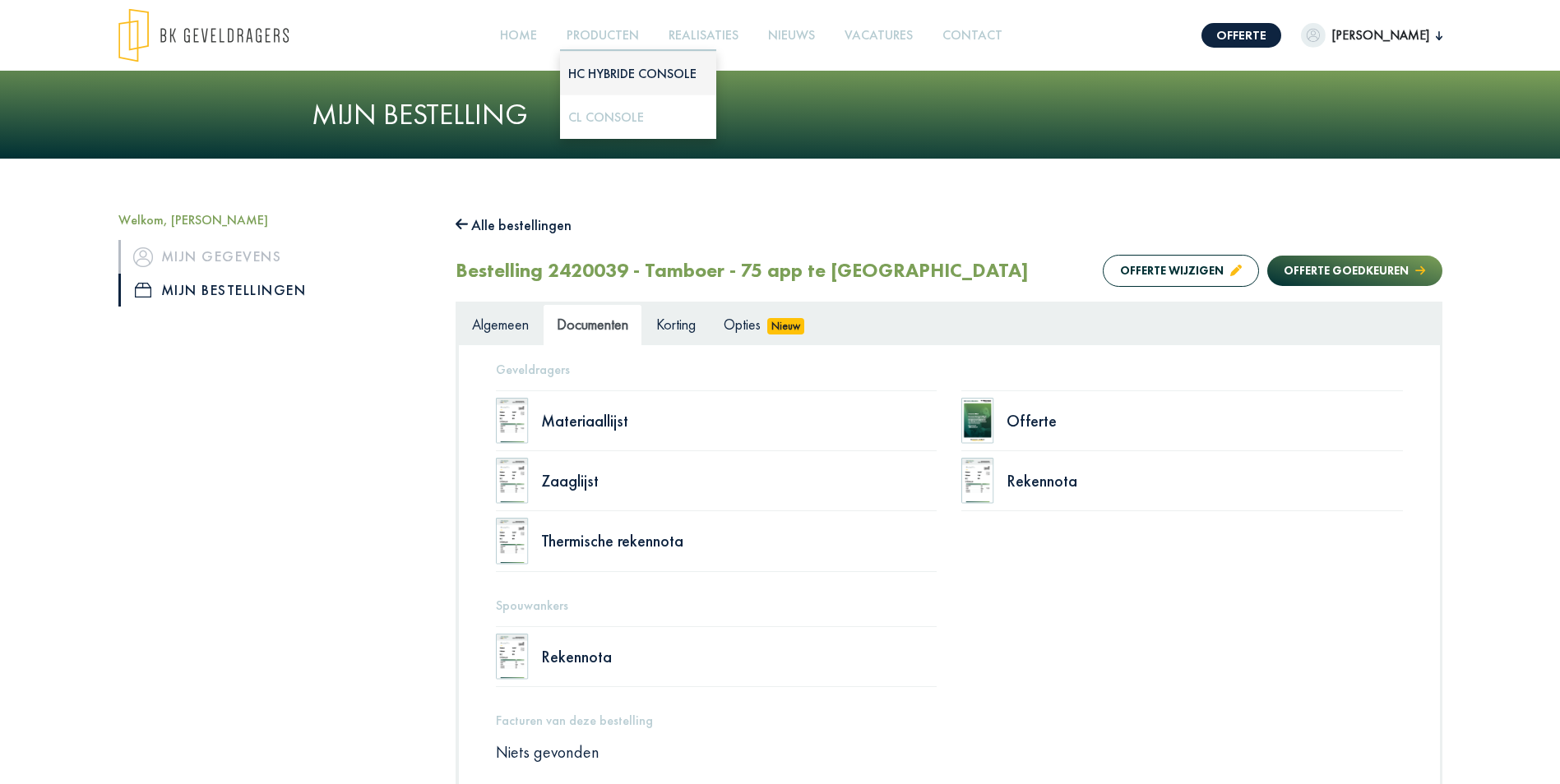
click at [612, 76] on link "HC Hybride Console" at bounding box center [632, 73] width 129 height 17
